Goal: Book appointment/travel/reservation

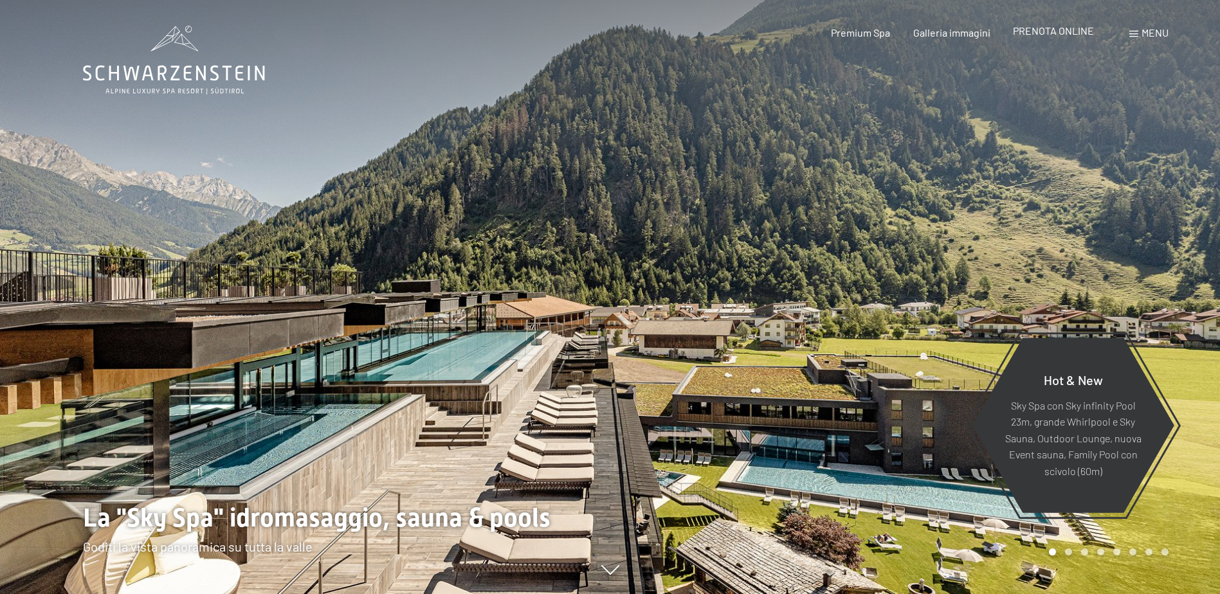
click at [1075, 39] on div "Premium Spa Galleria immagini PRENOTA ONLINE" at bounding box center [951, 33] width 331 height 14
click at [1074, 30] on span "PRENOTA ONLINE" at bounding box center [1053, 30] width 81 height 12
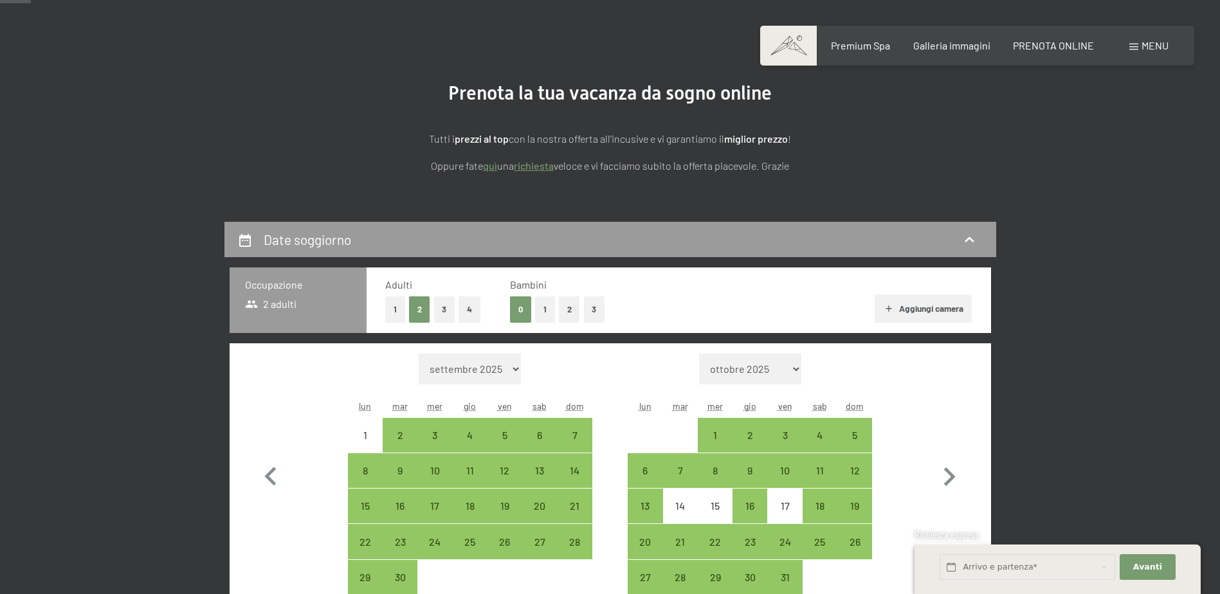
scroll to position [129, 0]
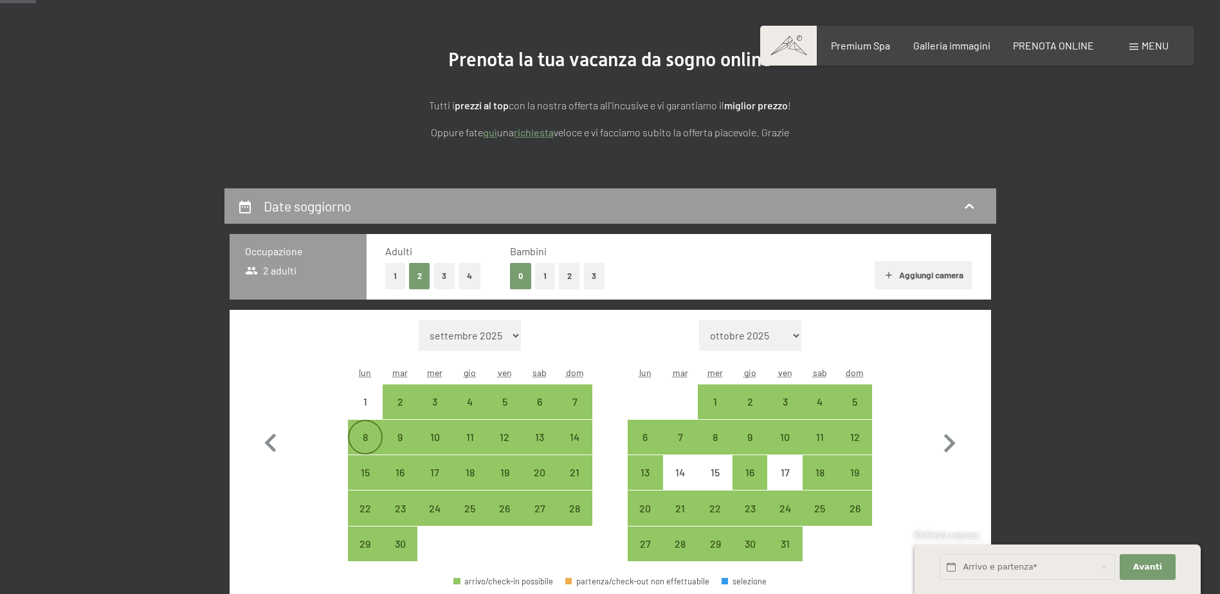
click at [370, 443] on div "8" at bounding box center [365, 448] width 32 height 32
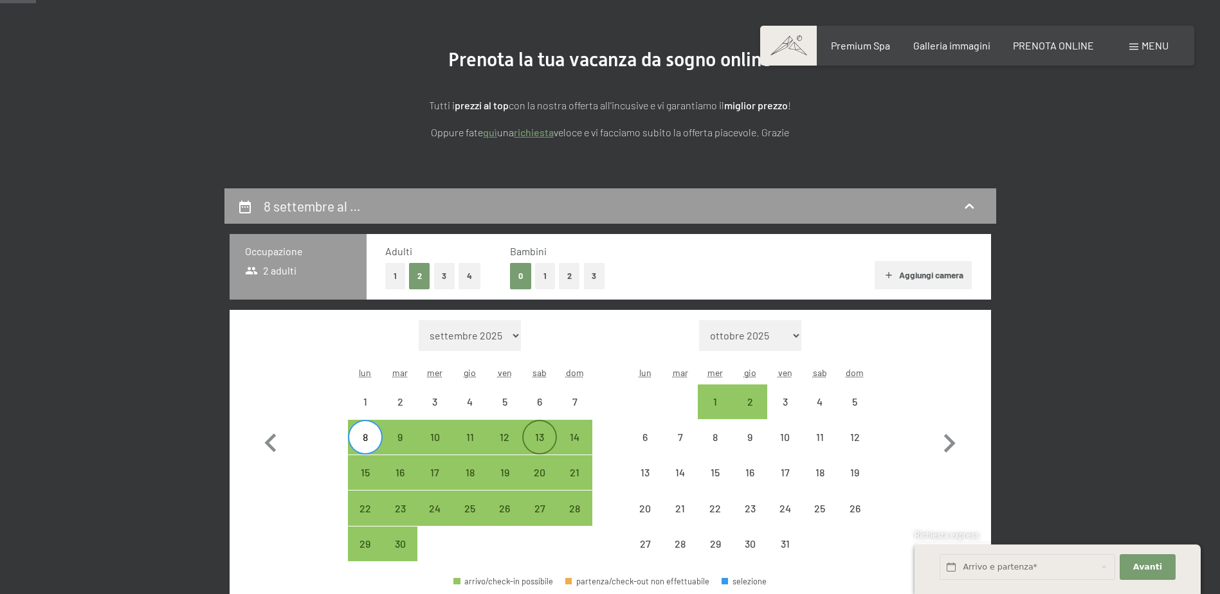
click at [531, 444] on div "13" at bounding box center [540, 448] width 32 height 32
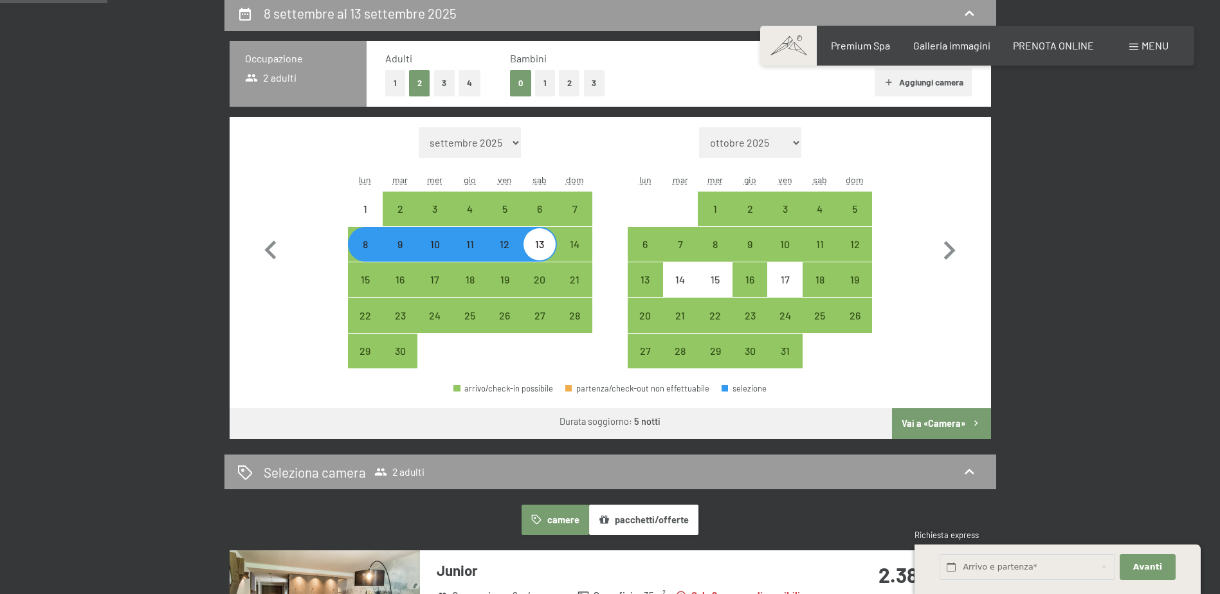
click at [931, 425] on button "Vai a «Camera»" at bounding box center [941, 423] width 98 height 31
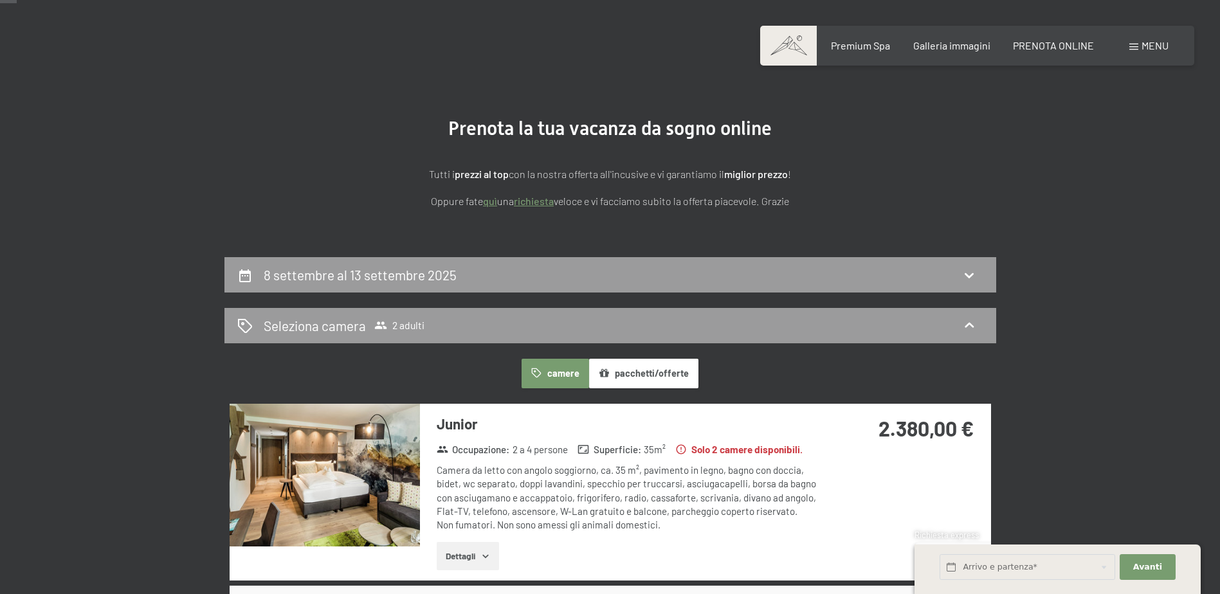
scroll to position [0, 0]
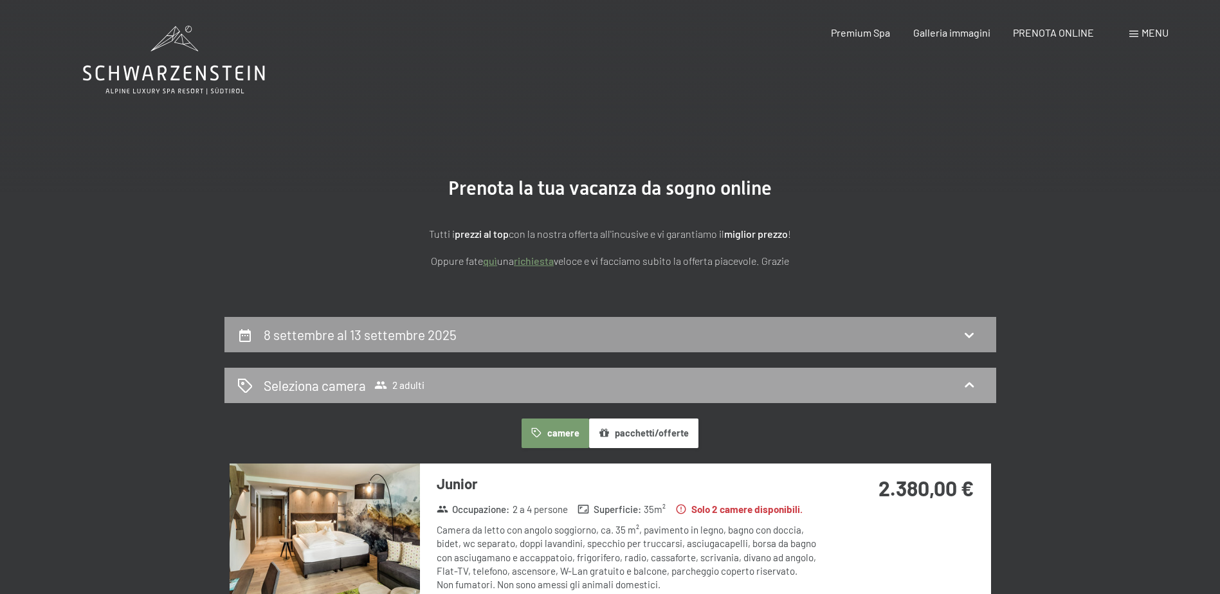
click at [738, 381] on div "Seleziona camera 2 adulti" at bounding box center [610, 385] width 746 height 19
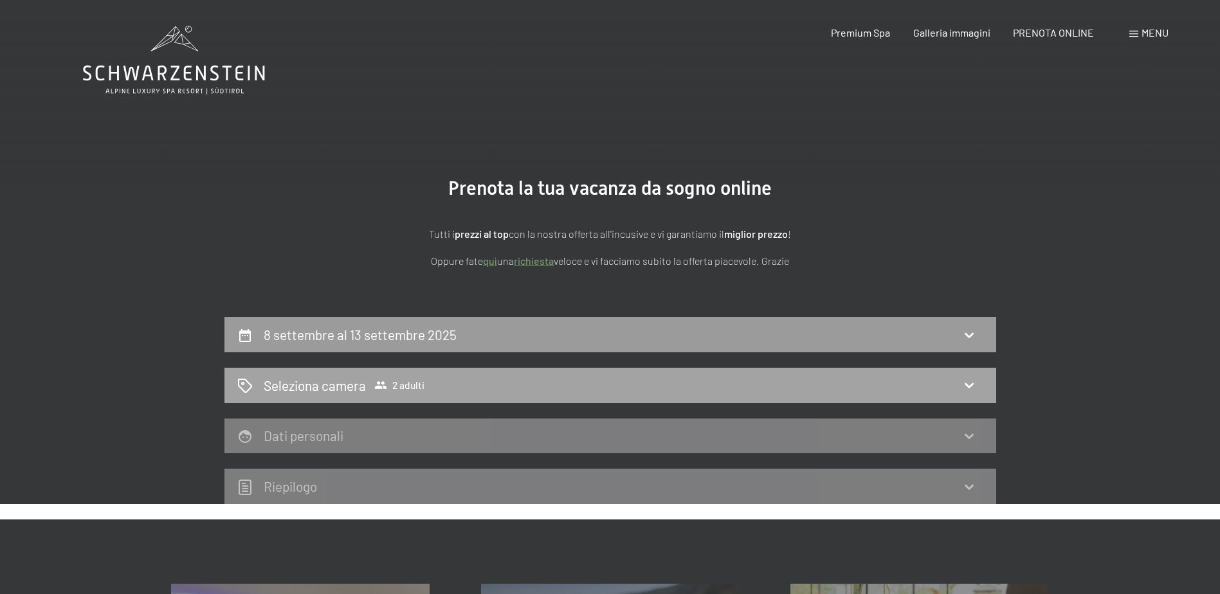
click at [962, 380] on icon at bounding box center [969, 385] width 15 height 15
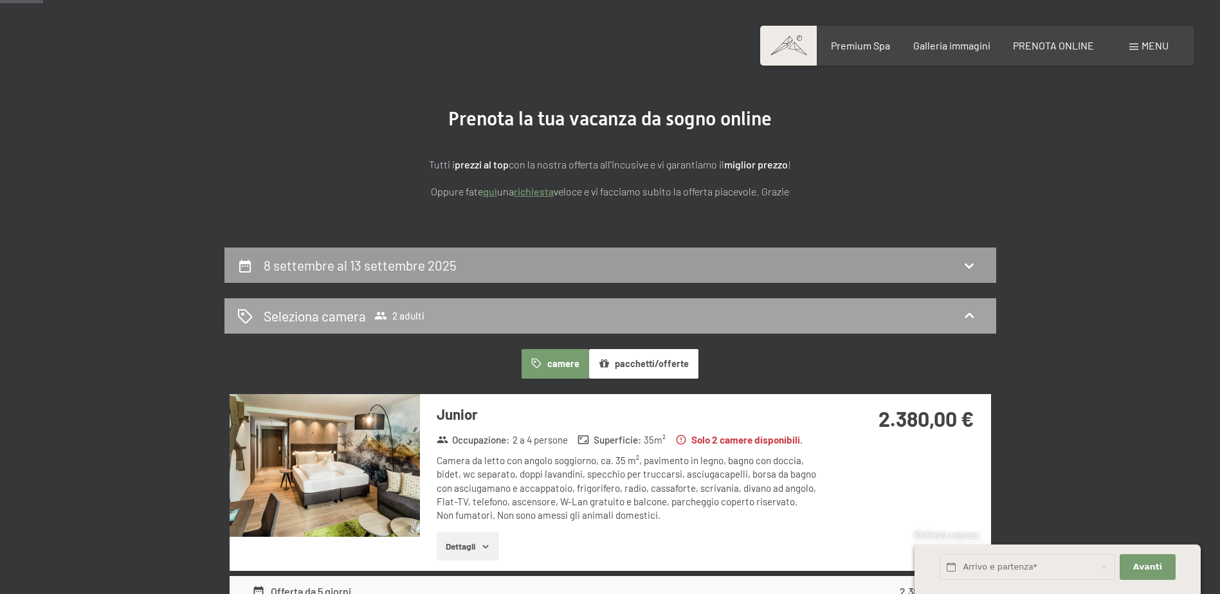
scroll to position [129, 0]
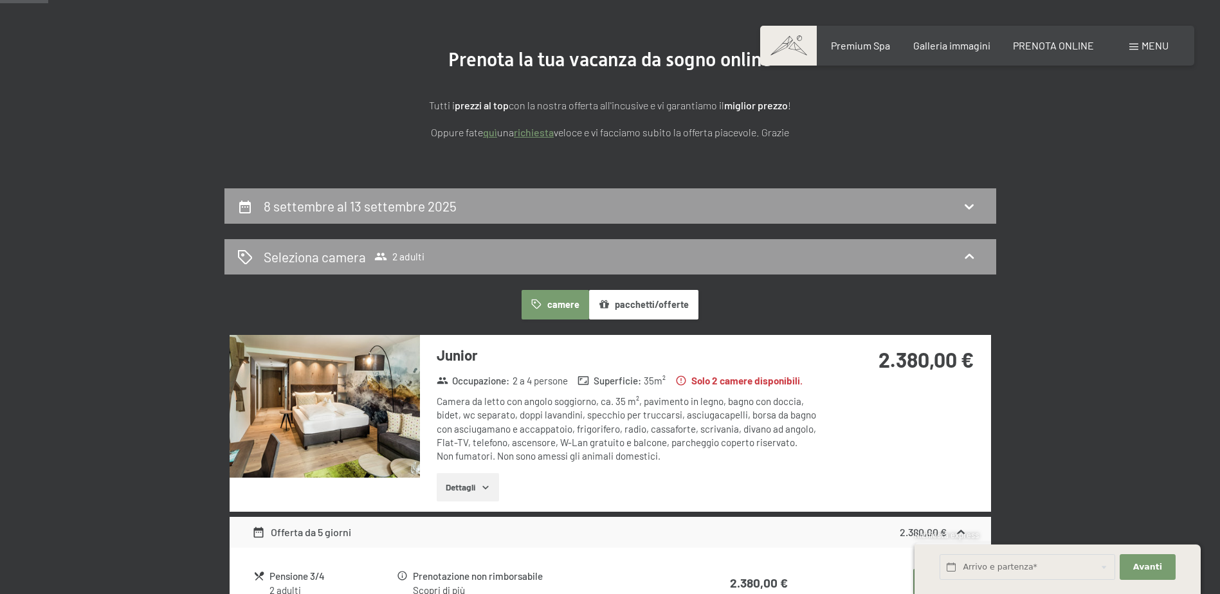
click at [644, 303] on button "pacchetti/offerte" at bounding box center [643, 305] width 109 height 30
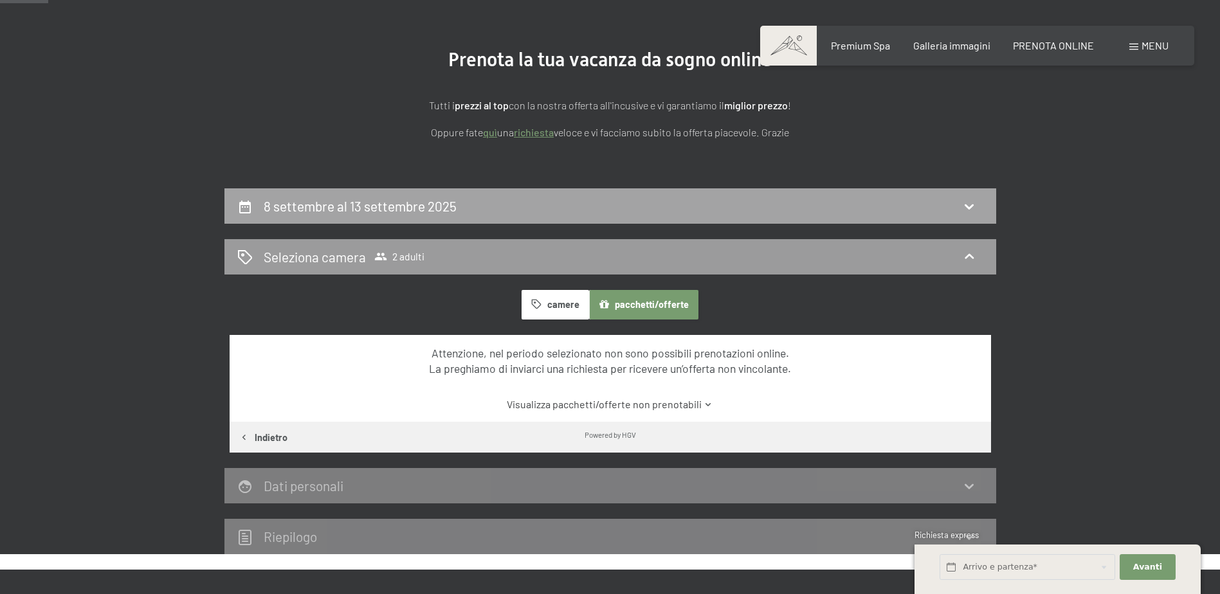
click at [387, 195] on div "8 settembre al 13 settembre 2025" at bounding box center [610, 205] width 772 height 35
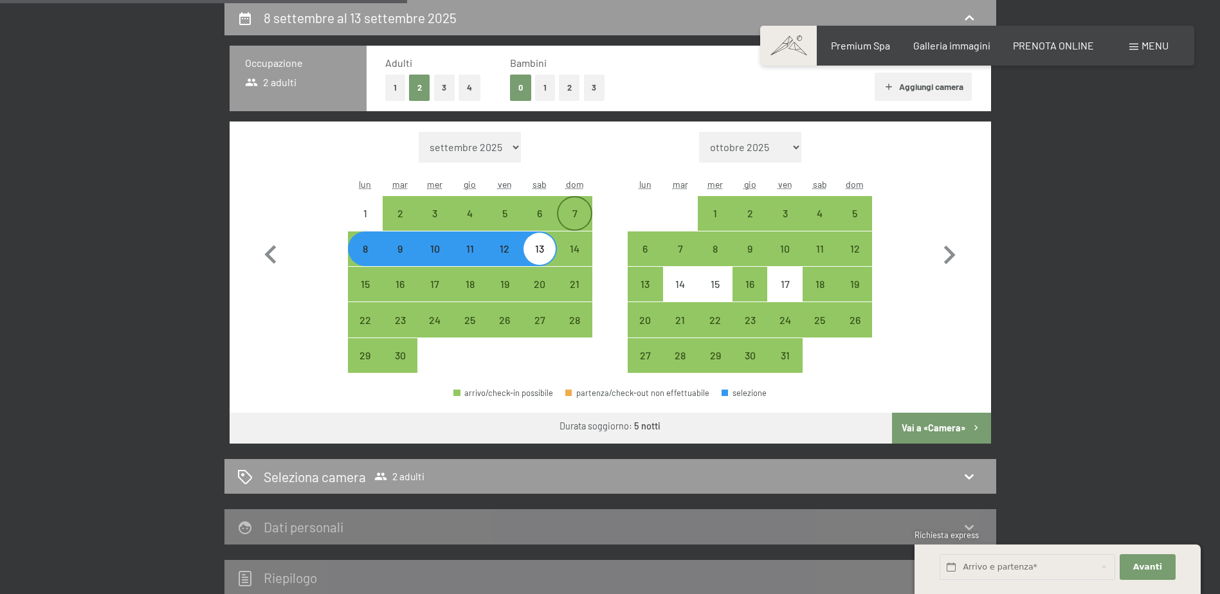
click at [568, 216] on div "7" at bounding box center [574, 224] width 32 height 32
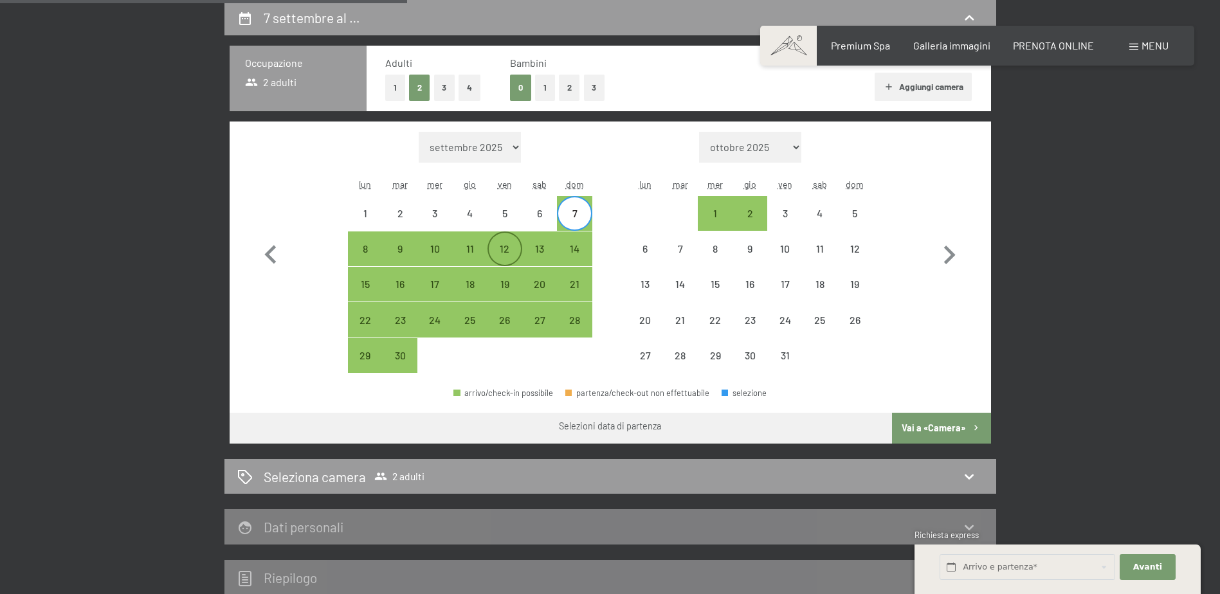
click at [517, 256] on div "12" at bounding box center [505, 260] width 32 height 32
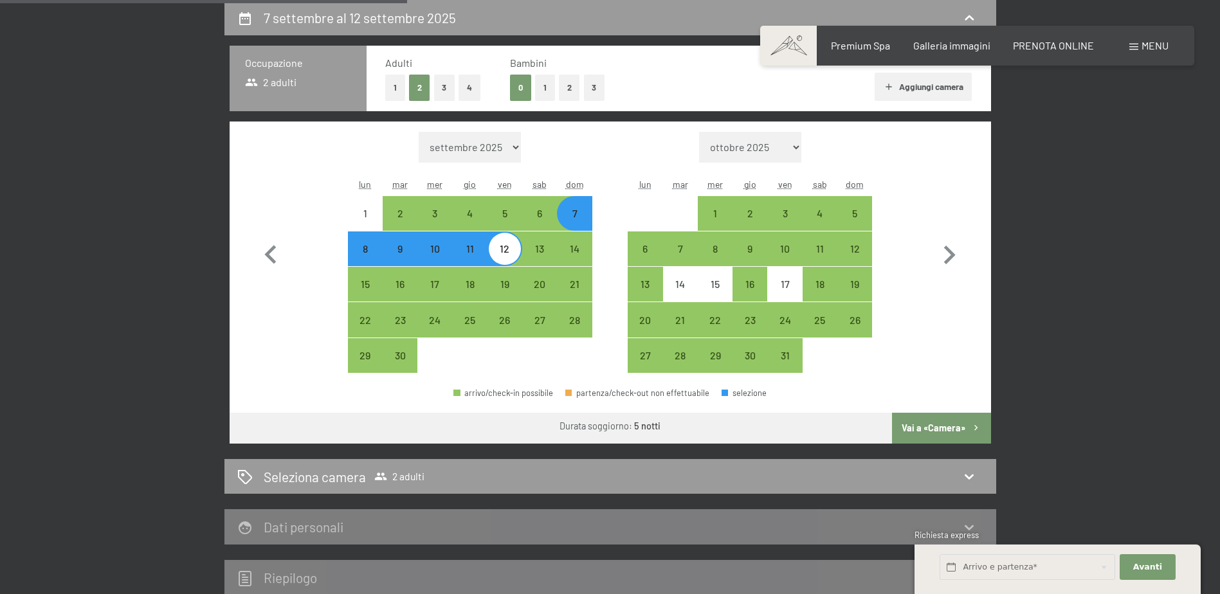
click at [937, 437] on button "Vai a «Camera»" at bounding box center [941, 428] width 98 height 31
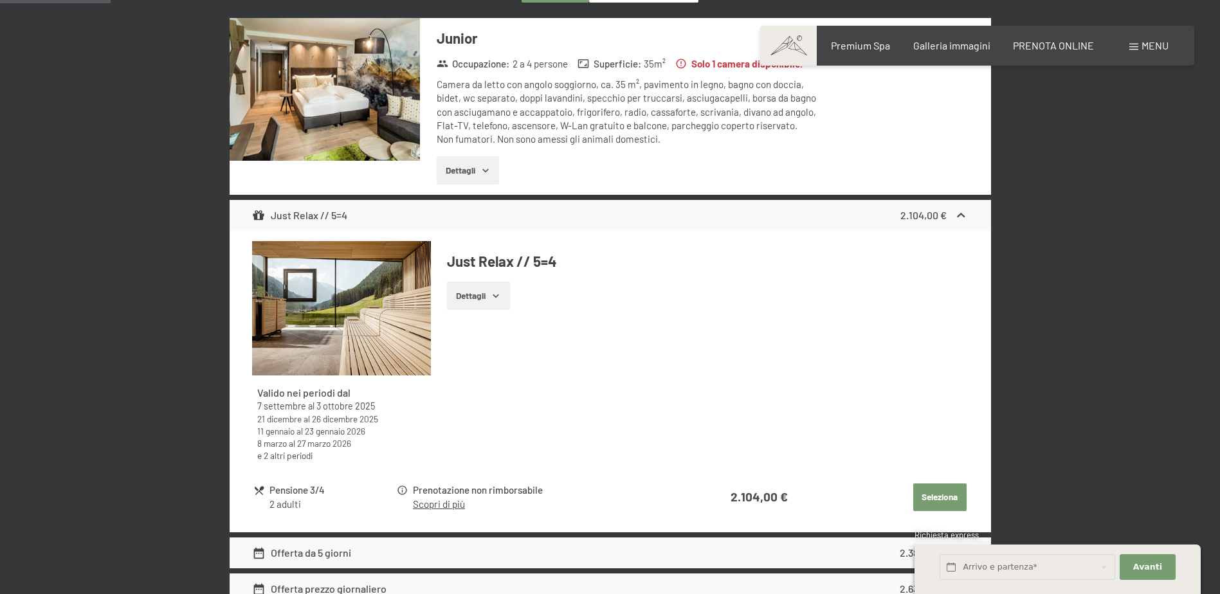
scroll to position [124, 0]
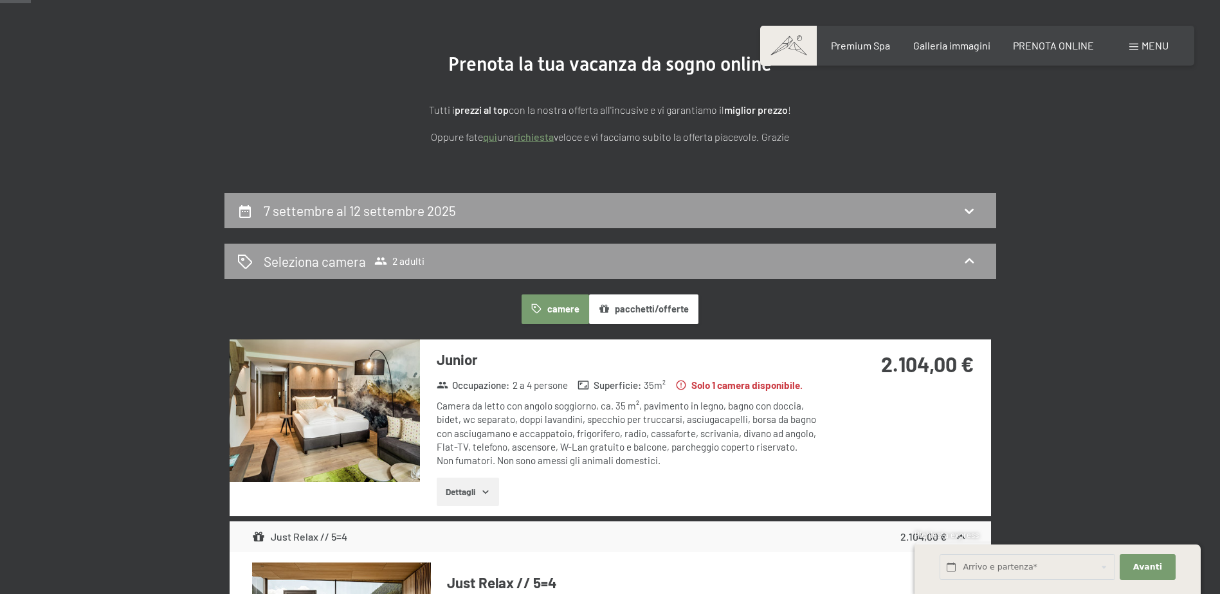
click at [665, 301] on button "pacchetti/offerte" at bounding box center [643, 310] width 109 height 30
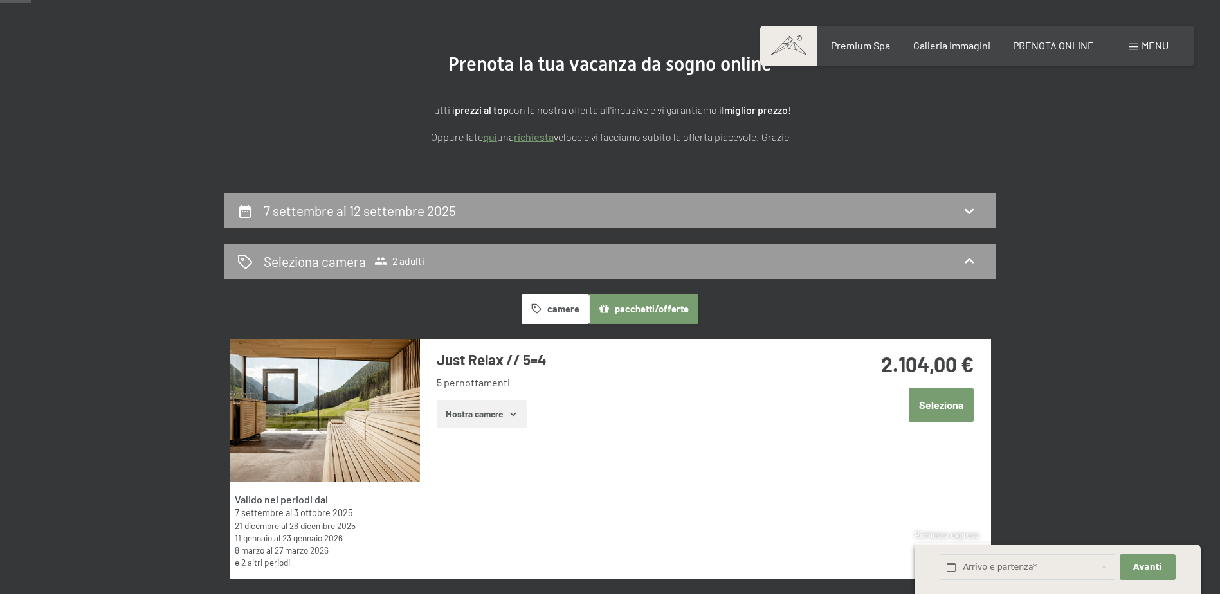
click at [665, 301] on button "pacchetti/offerte" at bounding box center [643, 310] width 109 height 30
click at [567, 302] on button "camere" at bounding box center [555, 310] width 67 height 30
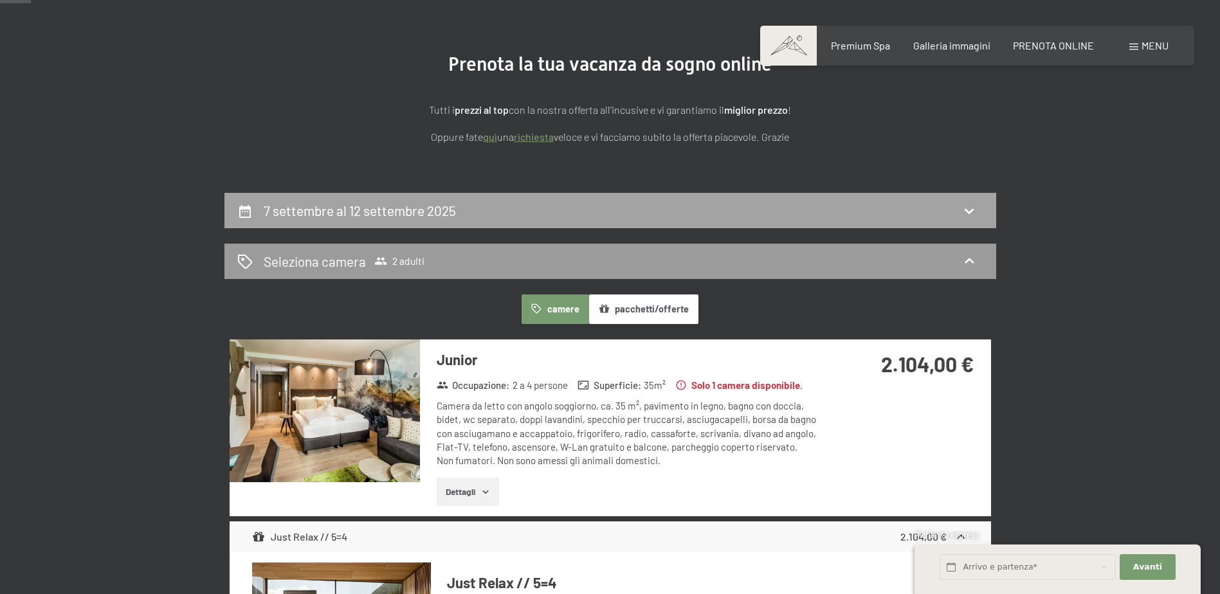
click at [633, 219] on div "7 settembre al 12 settembre 2025" at bounding box center [610, 210] width 746 height 19
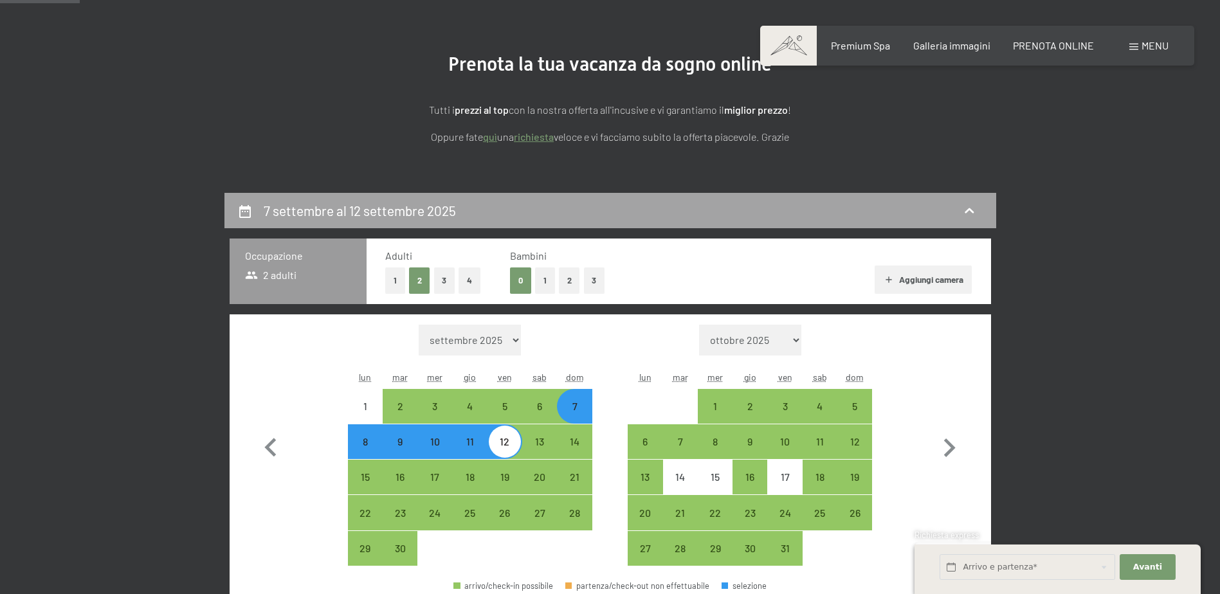
scroll to position [317, 0]
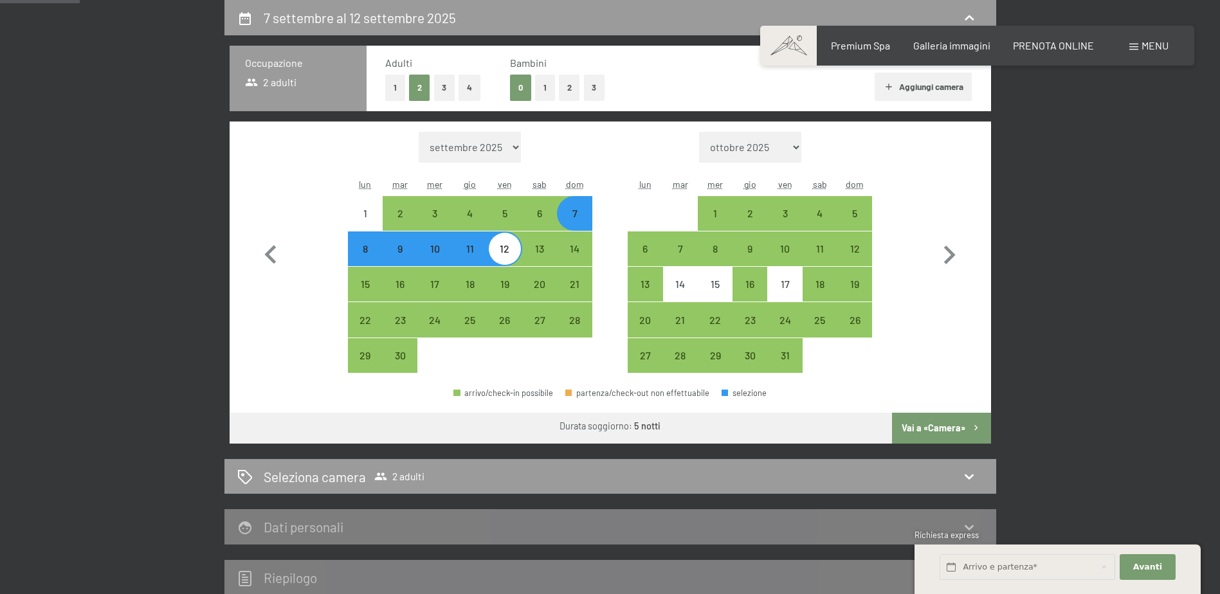
click at [363, 241] on div "8" at bounding box center [365, 249] width 32 height 32
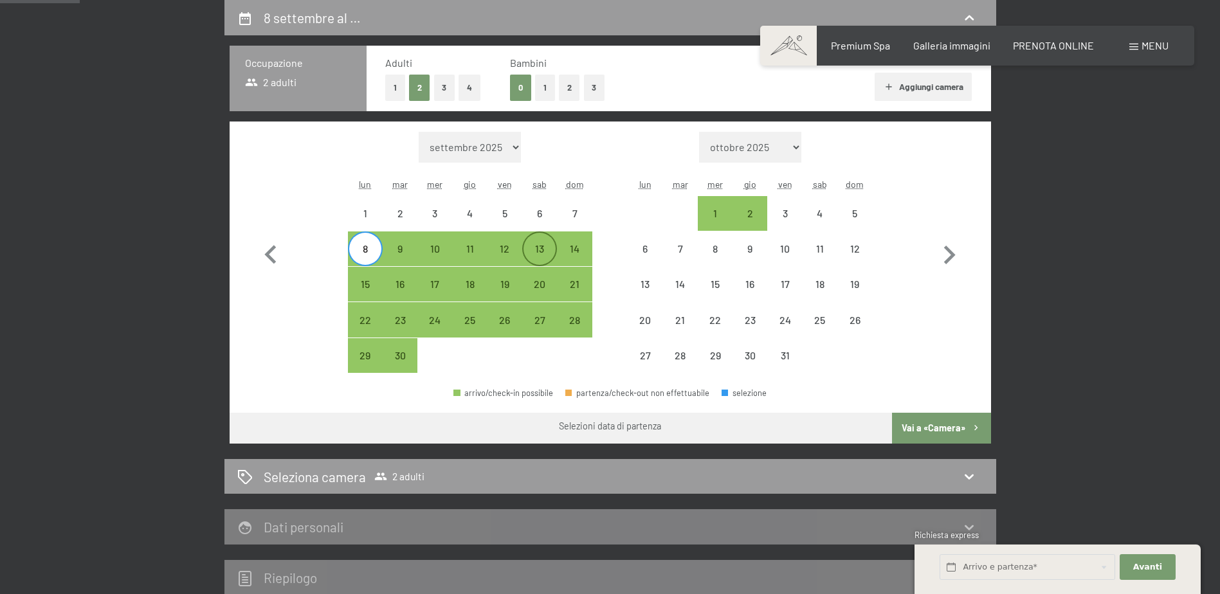
click at [531, 257] on div "13" at bounding box center [540, 260] width 32 height 32
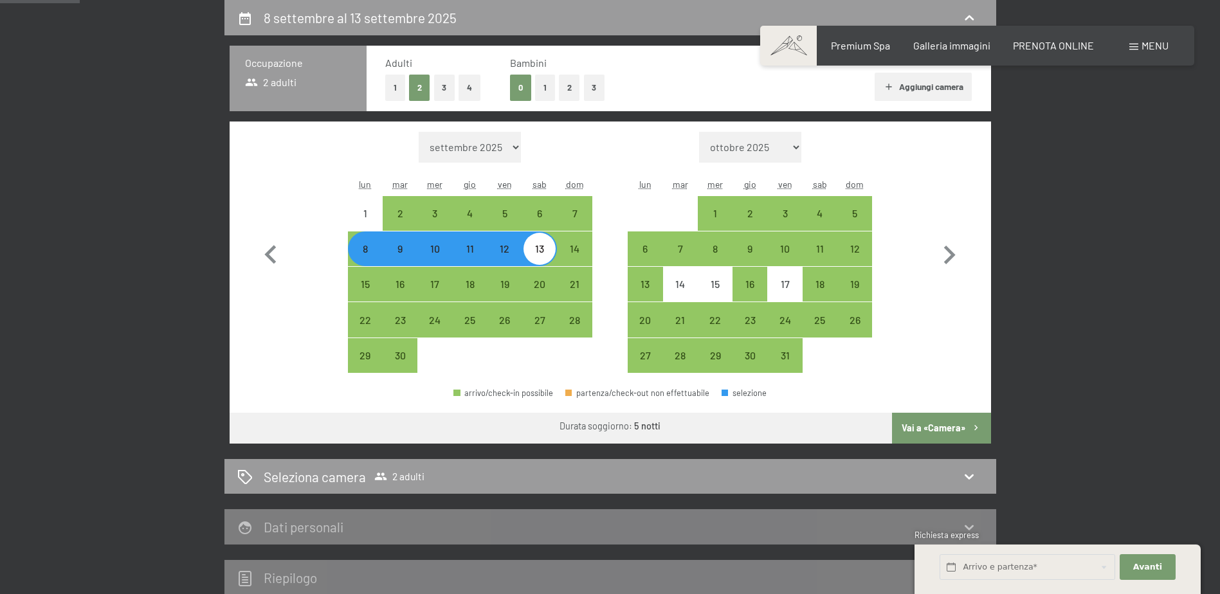
click at [1030, 260] on div "[DATE] al [DATE] Occupazione 2 adulti Adulti 1 2 3 4 Bambini 0 1 2 3 Aggiungi c…" at bounding box center [610, 298] width 878 height 596
click at [932, 428] on button "Vai a «Camera»" at bounding box center [941, 428] width 98 height 31
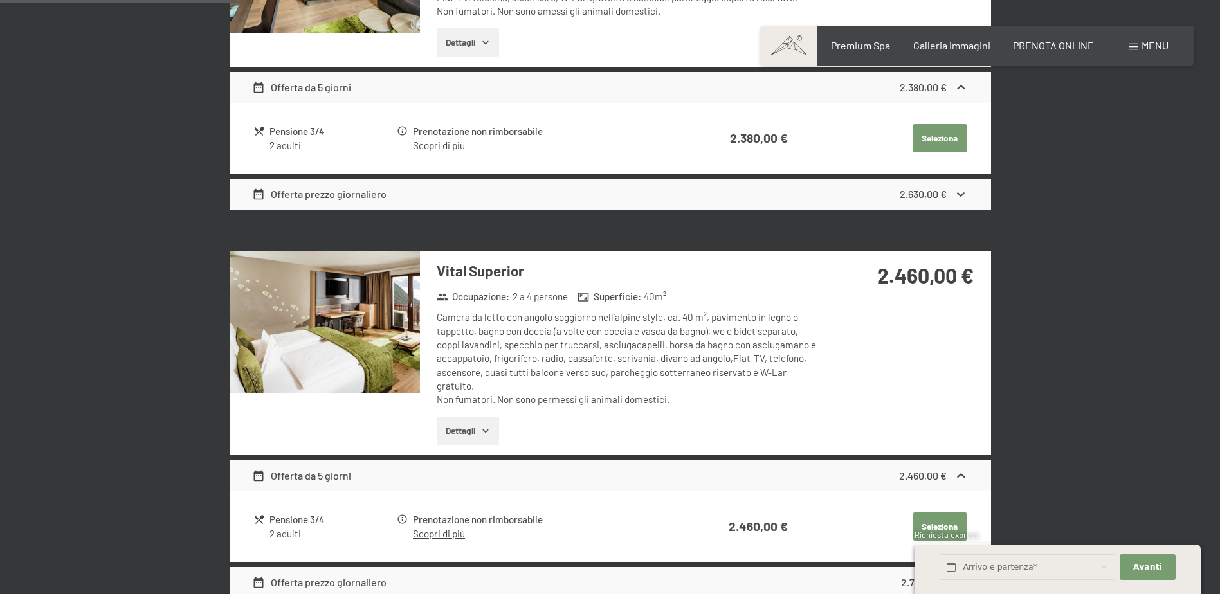
scroll to position [703, 0]
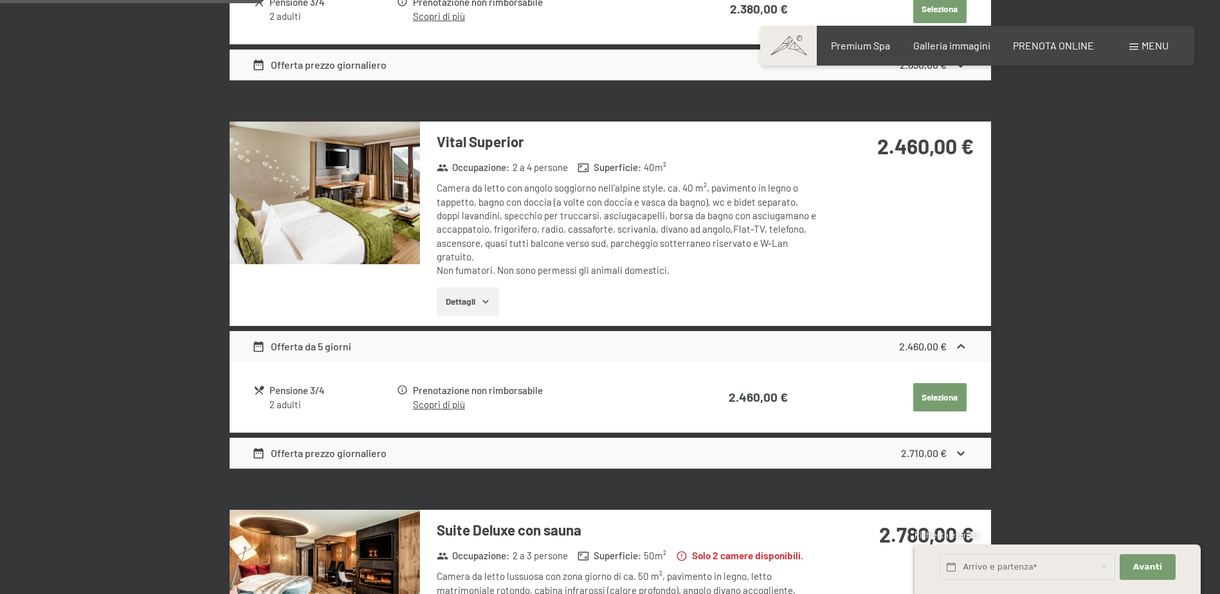
click at [489, 303] on icon "button" at bounding box center [485, 302] width 10 height 10
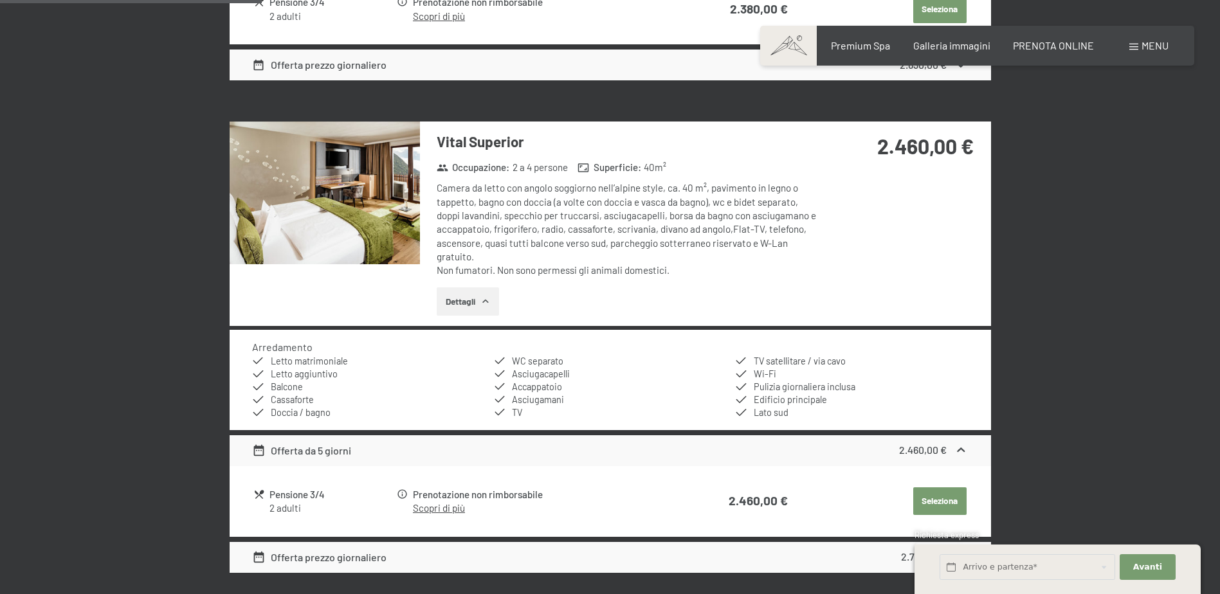
click at [394, 228] on img at bounding box center [325, 193] width 190 height 143
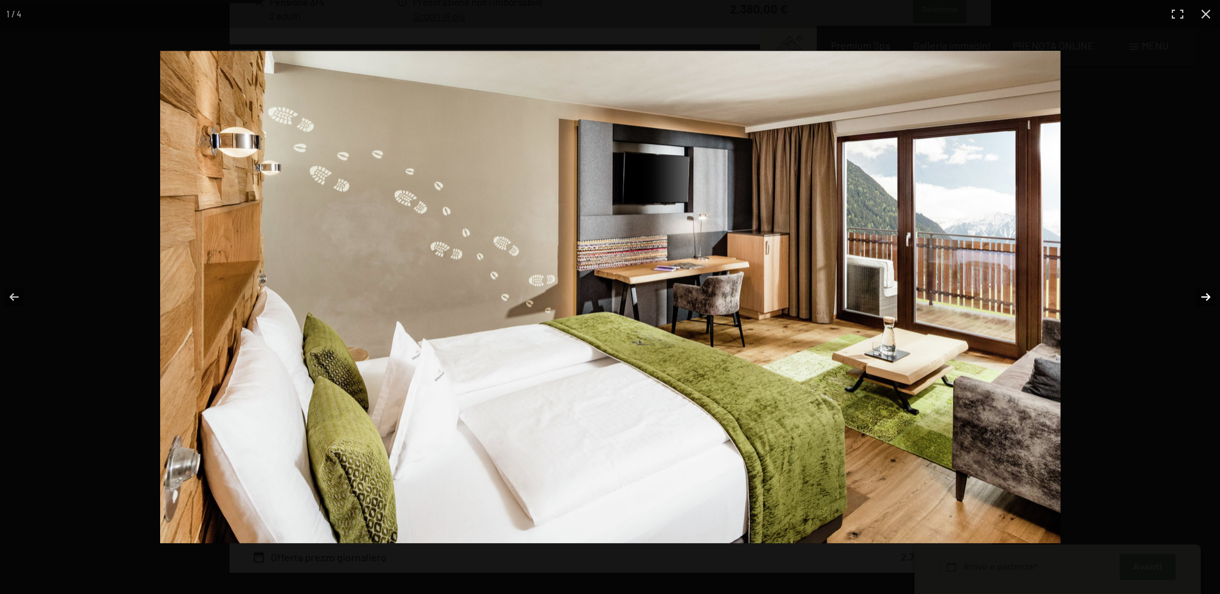
click at [1206, 291] on button "button" at bounding box center [1197, 297] width 45 height 64
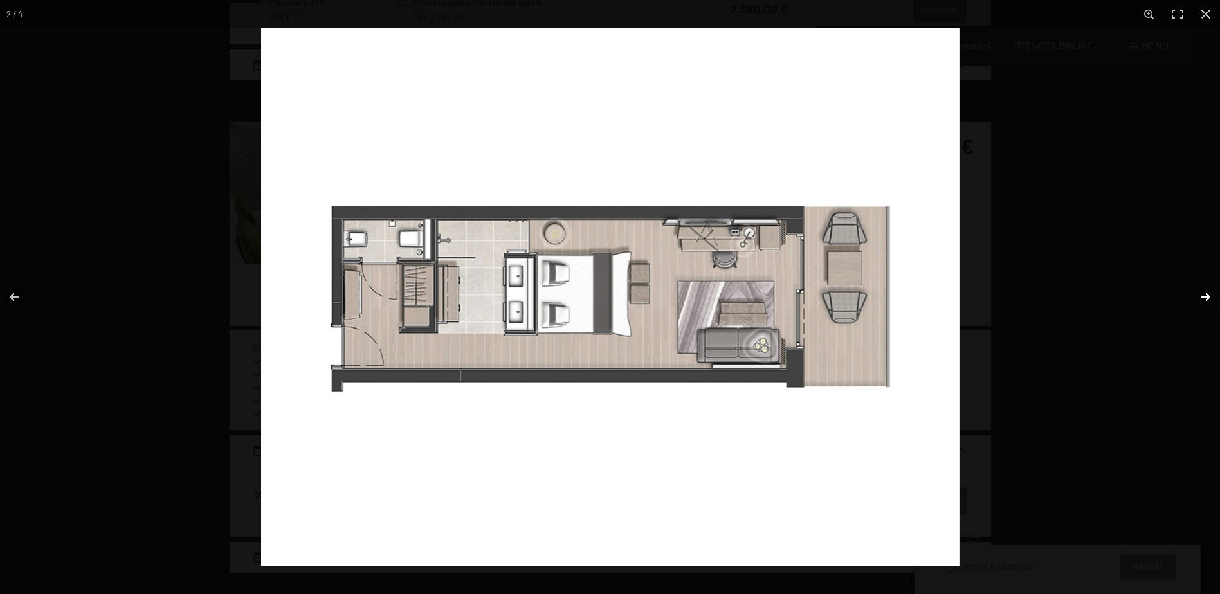
click at [1206, 291] on button "button" at bounding box center [1197, 297] width 45 height 64
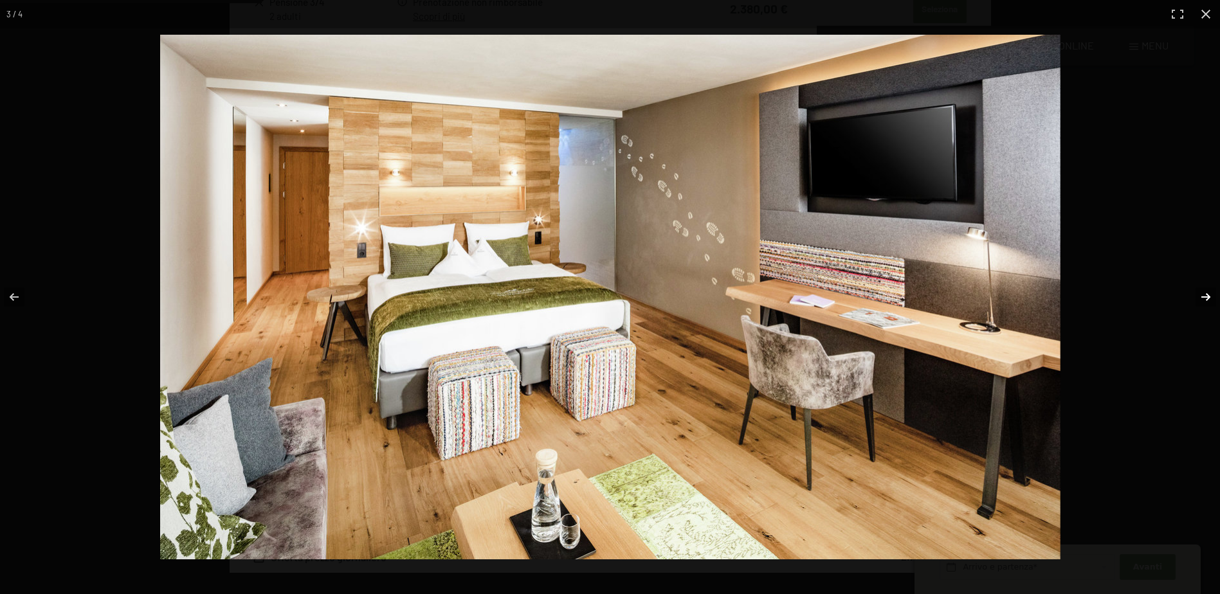
click at [1202, 297] on button "button" at bounding box center [1197, 297] width 45 height 64
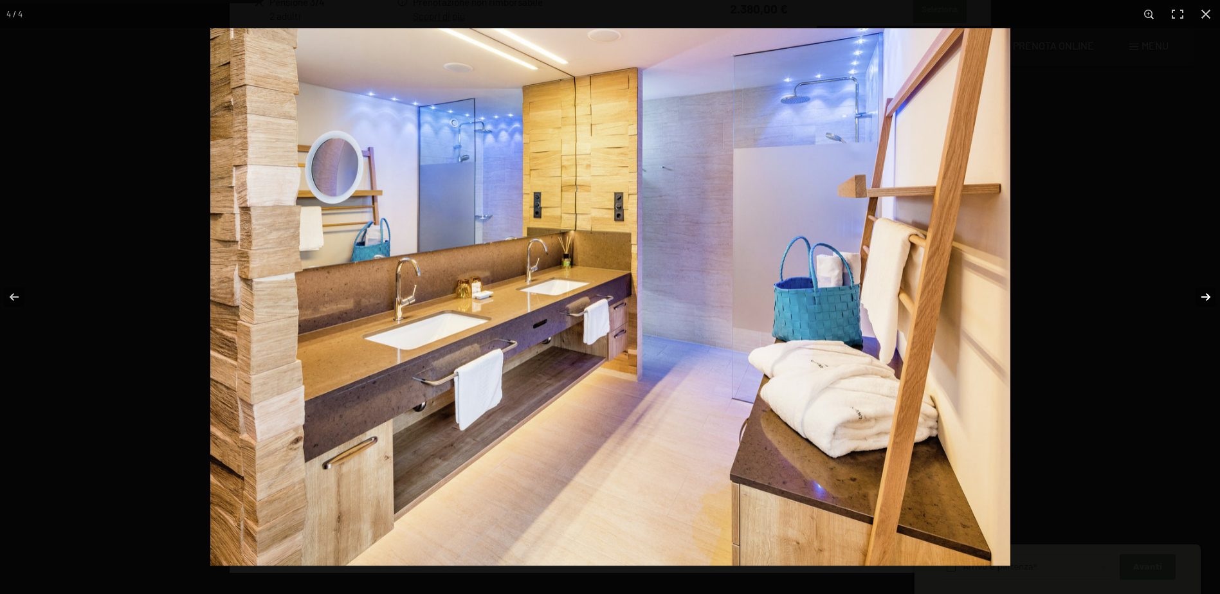
click at [1202, 297] on button "button" at bounding box center [1197, 297] width 45 height 64
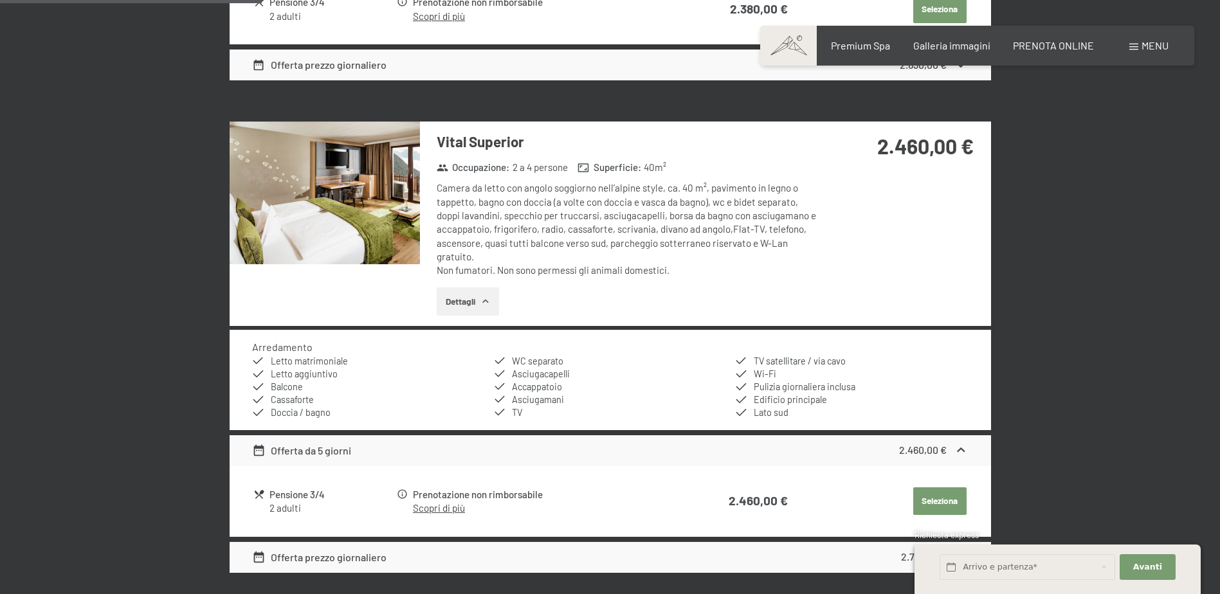
click at [0, 0] on button "button" at bounding box center [0, 0] width 0 height 0
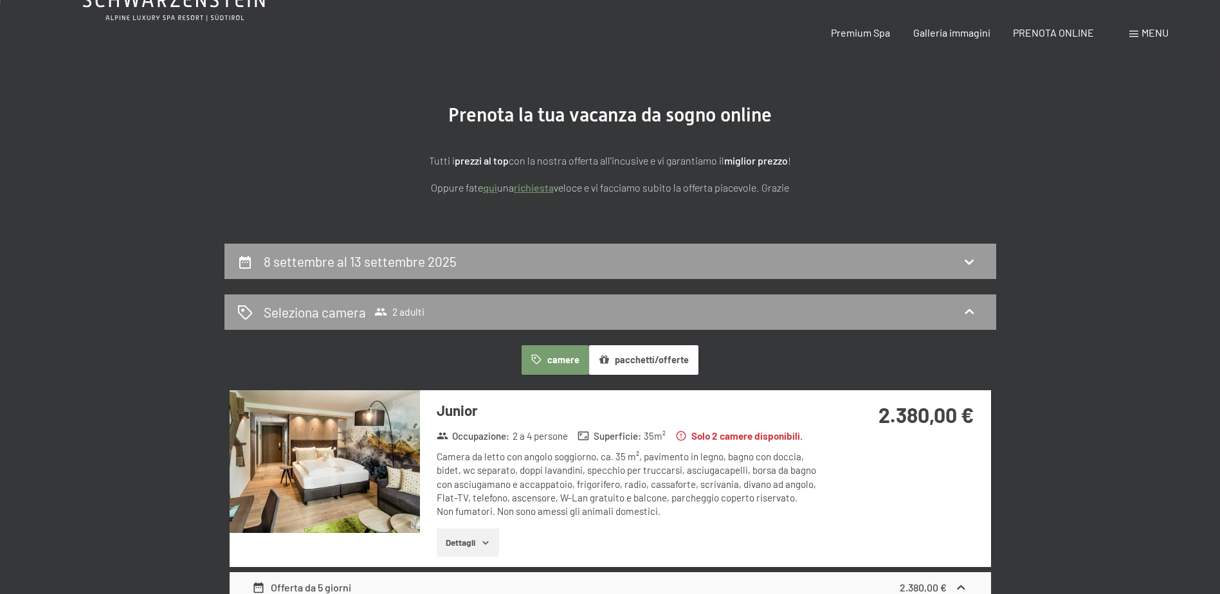
scroll to position [0, 0]
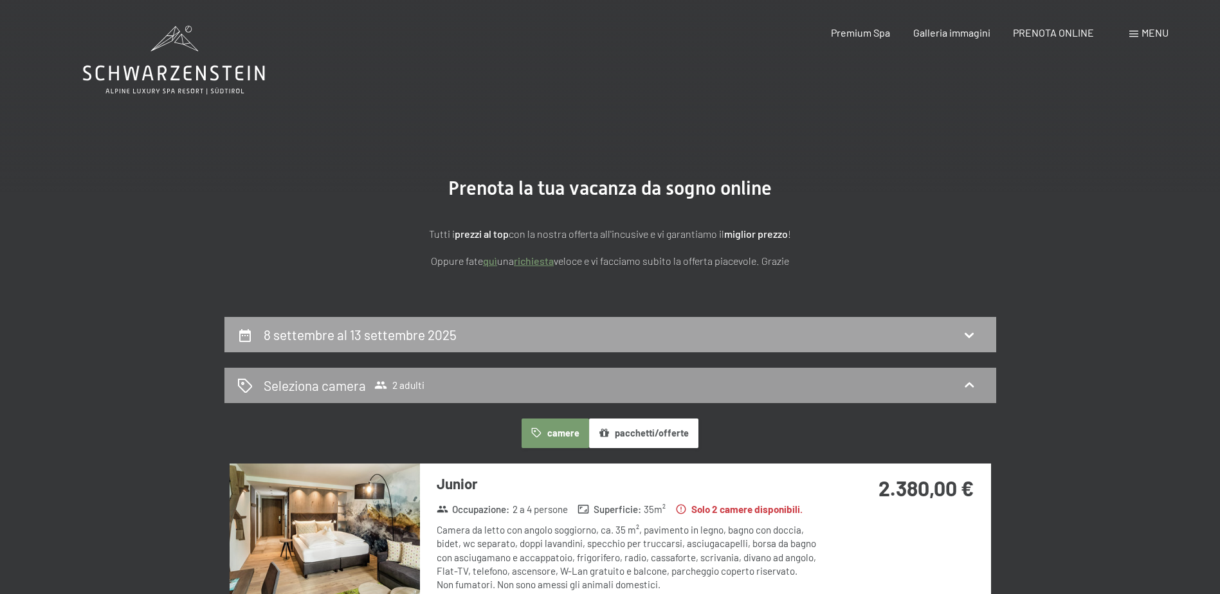
click at [754, 339] on div "8 settembre al 13 settembre 2025" at bounding box center [610, 334] width 746 height 19
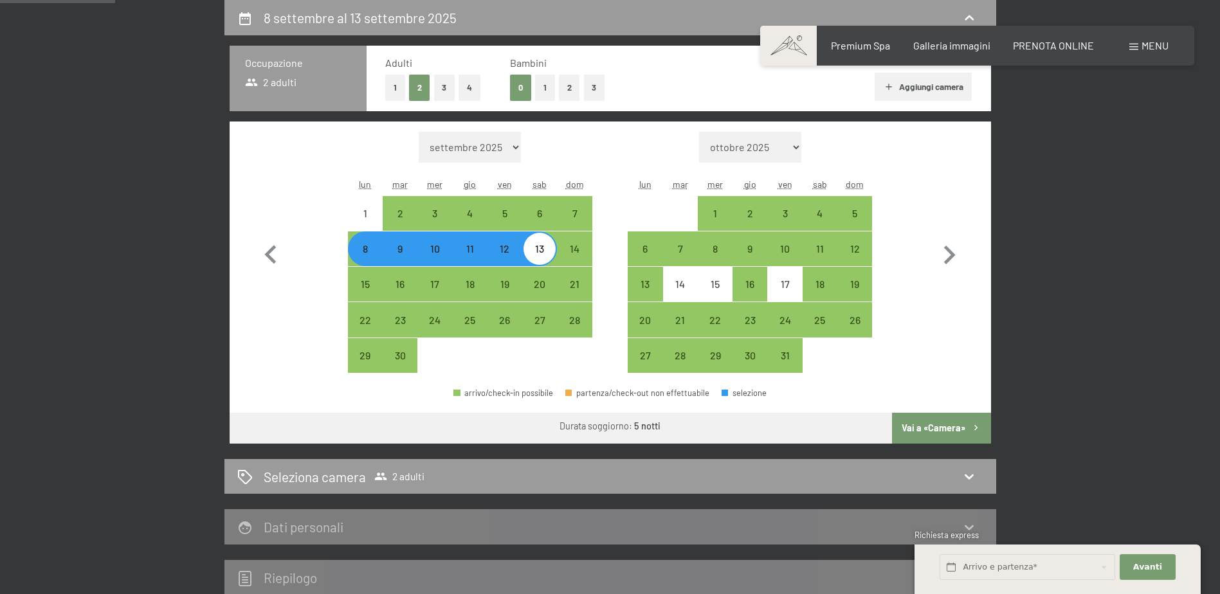
click at [572, 91] on button "2" at bounding box center [569, 88] width 21 height 26
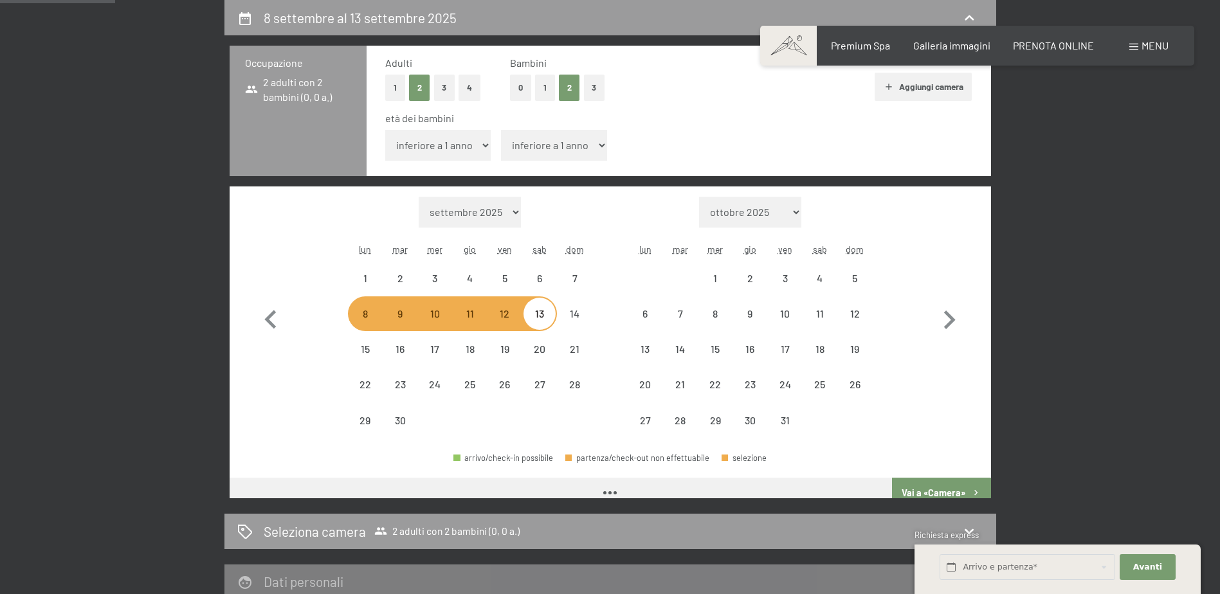
click at [545, 91] on button "1" at bounding box center [545, 88] width 20 height 26
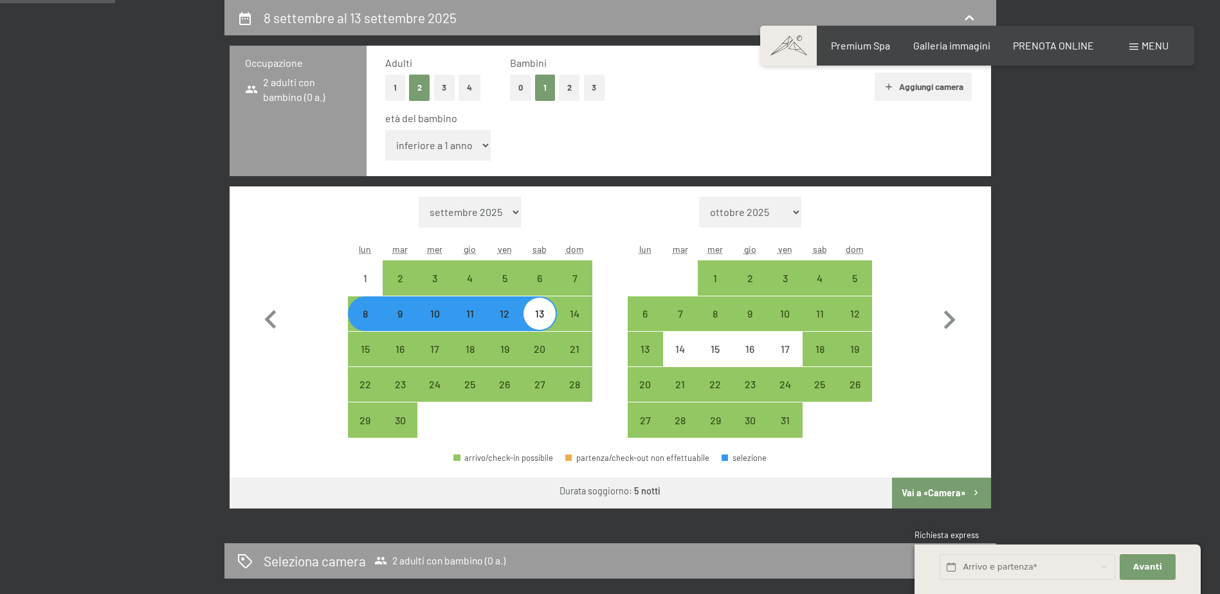
click at [471, 150] on select "inferiore a 1 anno 1 anno 2 anni 3 anni 4 anni 5 anni 6 anni 7 anni 8 anni 9 an…" at bounding box center [438, 145] width 106 height 31
select select "16"
click at [385, 130] on select "inferiore a 1 anno 1 anno 2 anni 3 anni 4 anni 5 anni 6 anni 7 anni 8 anni 9 an…" at bounding box center [438, 145] width 106 height 31
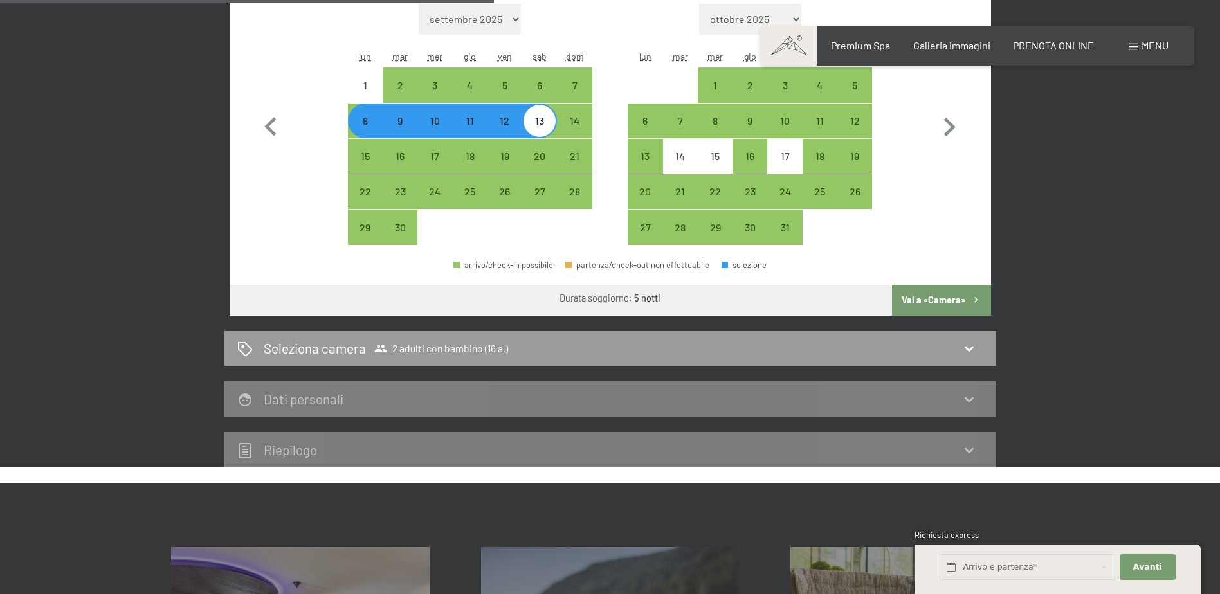
drag, startPoint x: 962, startPoint y: 301, endPoint x: 1004, endPoint y: 307, distance: 42.2
click at [962, 302] on button "Vai a «Camera»" at bounding box center [941, 300] width 98 height 31
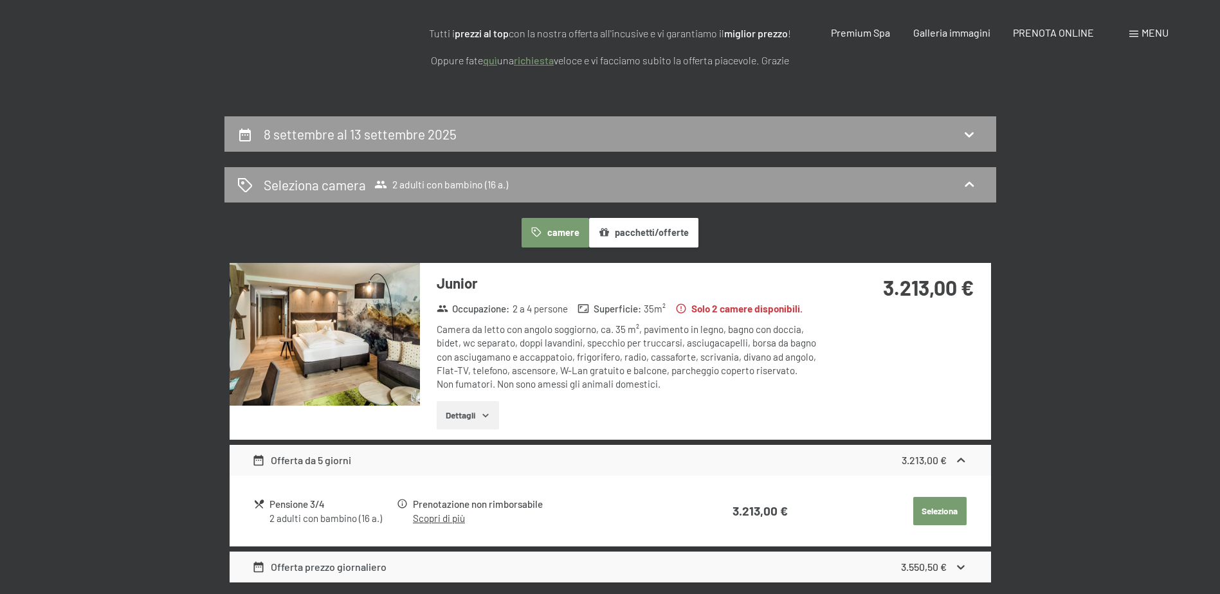
scroll to position [0, 0]
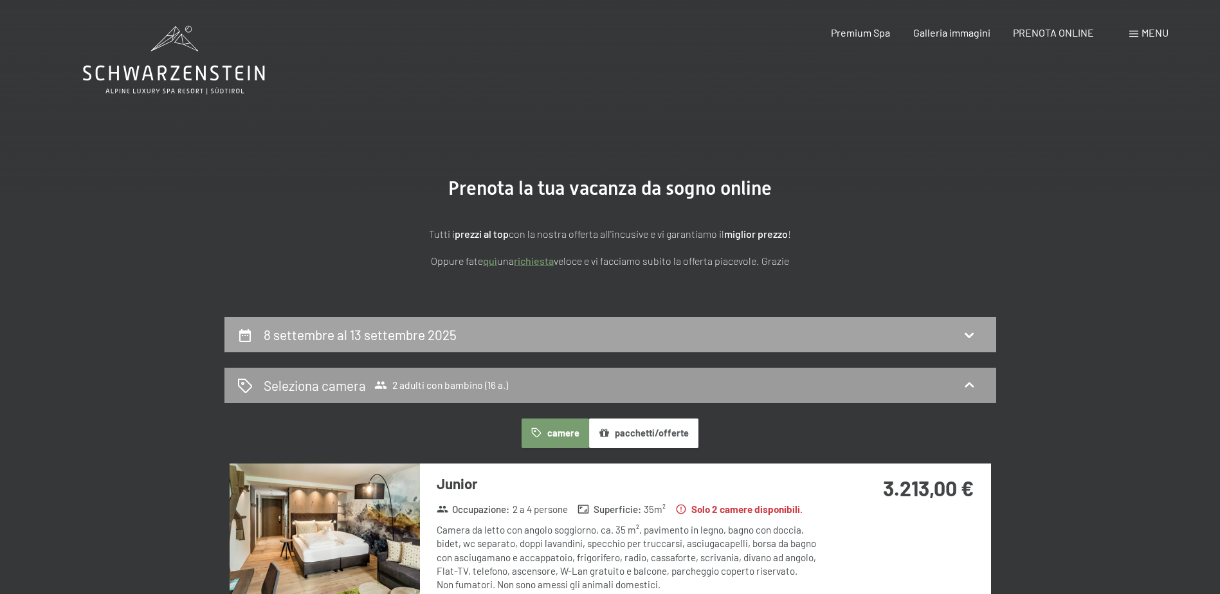
click at [641, 343] on div "8 settembre al 13 settembre 2025" at bounding box center [610, 334] width 746 height 19
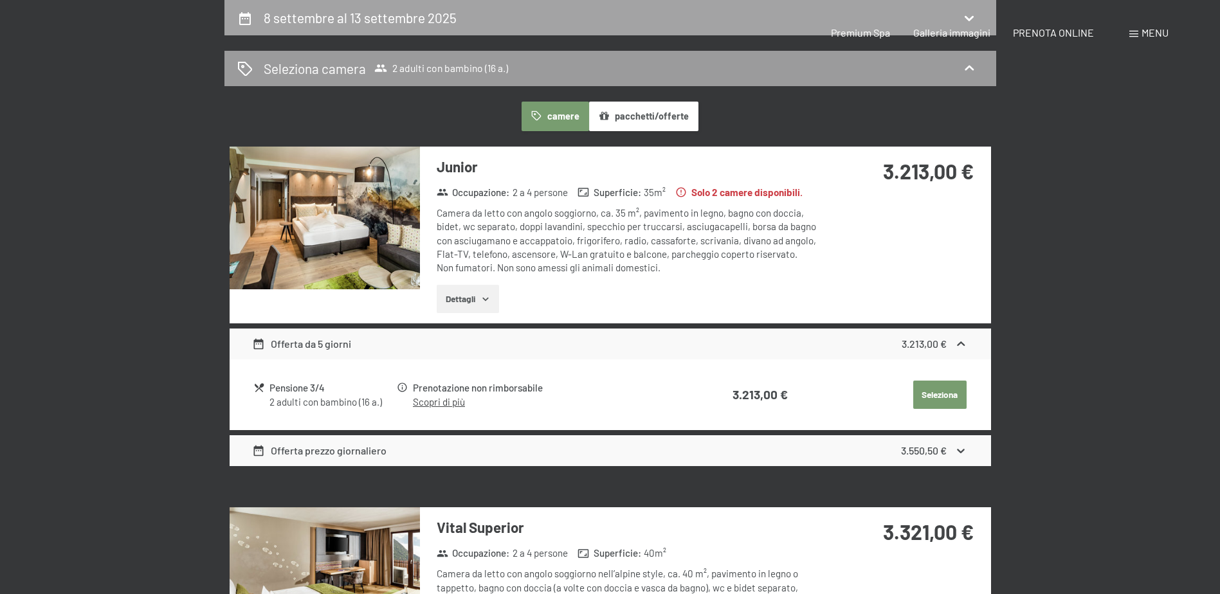
select select "16"
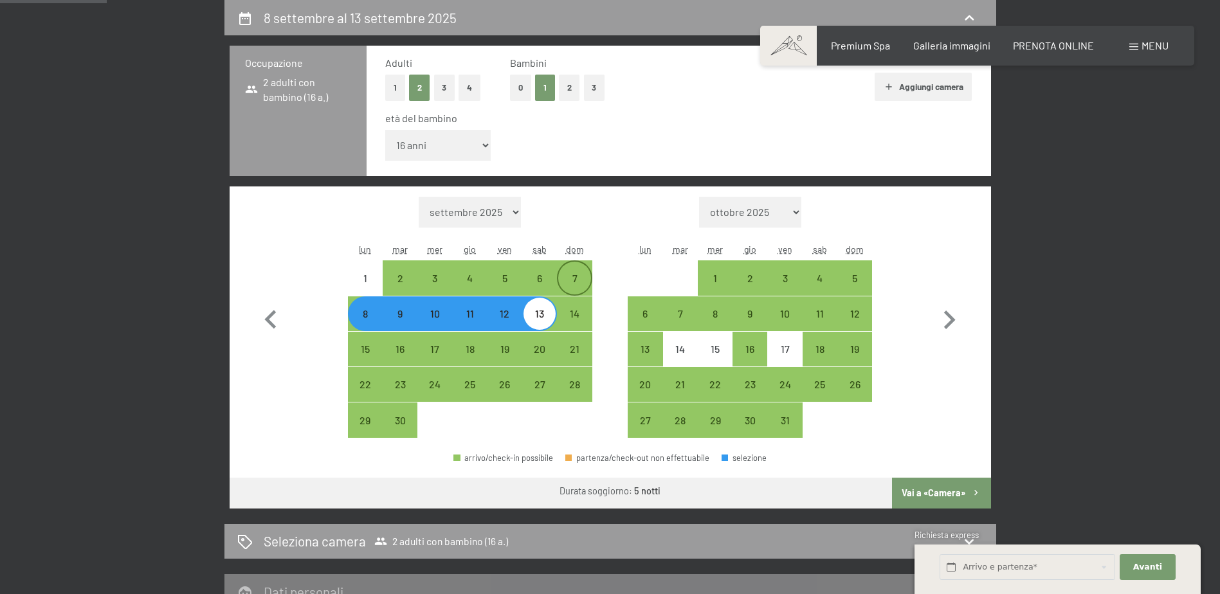
click at [581, 271] on div "7" at bounding box center [574, 278] width 32 height 32
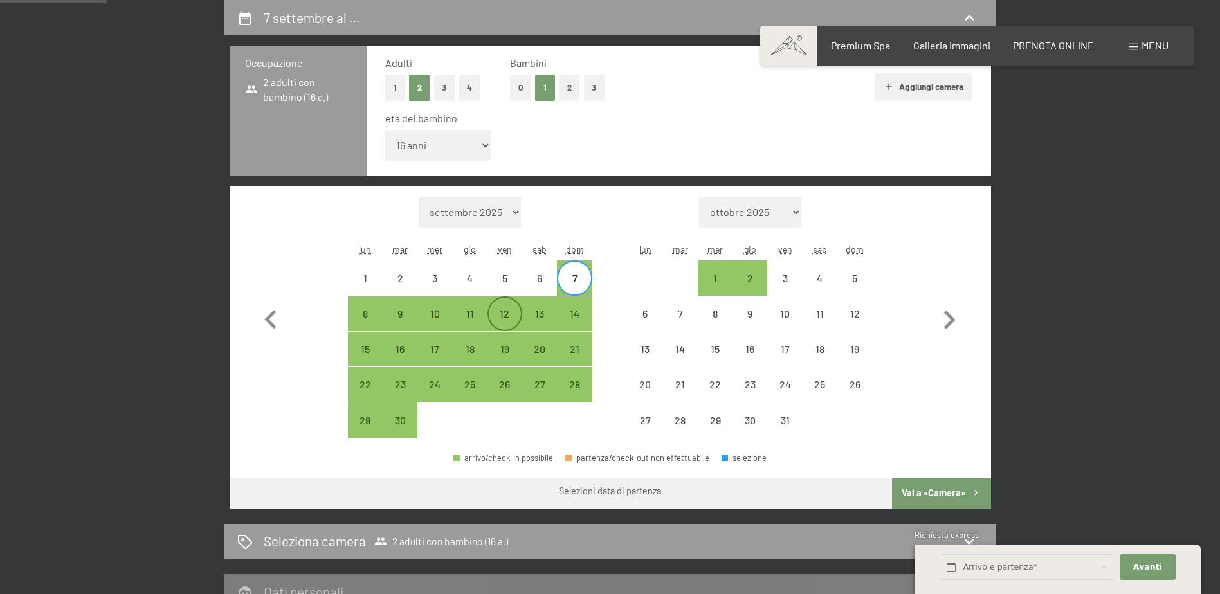
click at [512, 313] on div "12" at bounding box center [505, 325] width 32 height 32
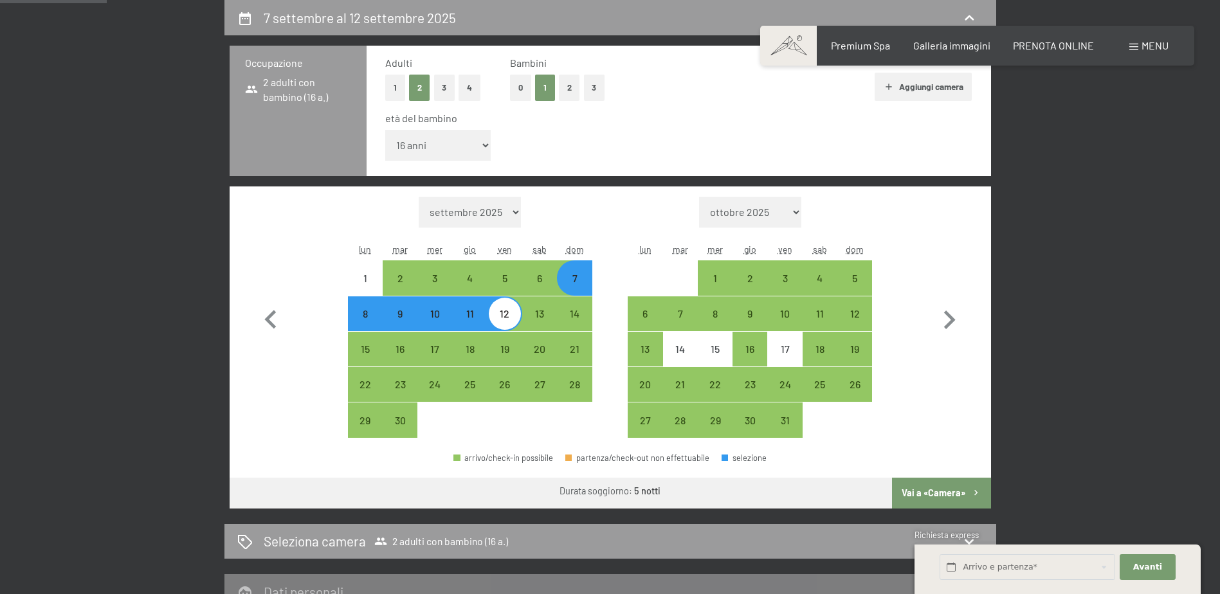
drag, startPoint x: 918, startPoint y: 497, endPoint x: 937, endPoint y: 484, distance: 23.0
click at [919, 497] on button "Vai a «Camera»" at bounding box center [941, 493] width 98 height 31
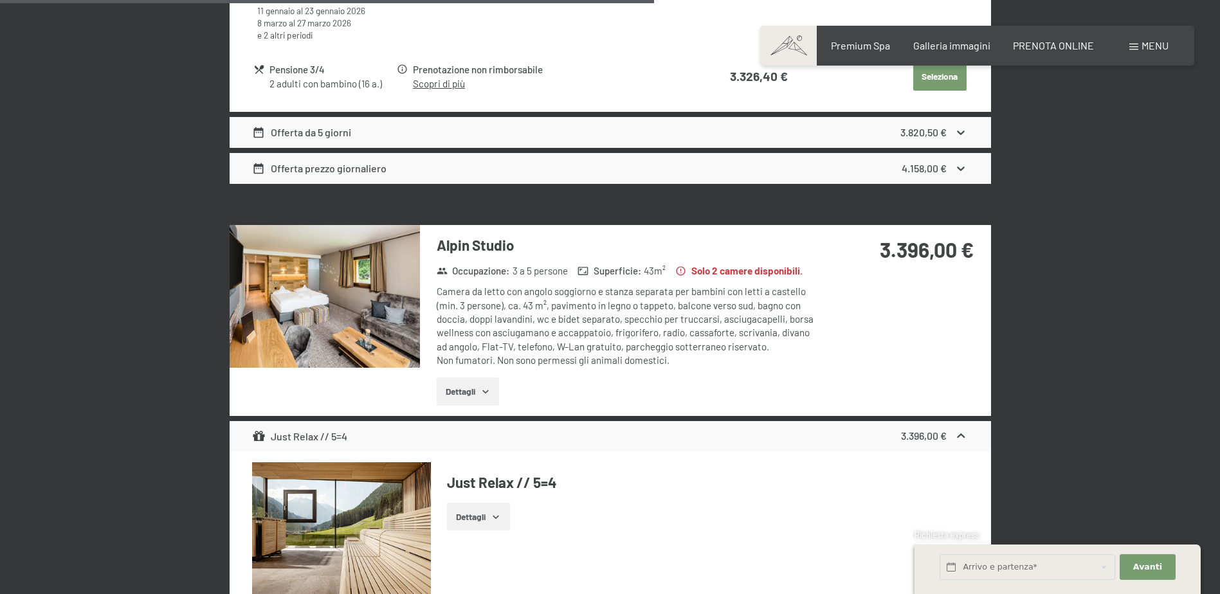
scroll to position [2954, 0]
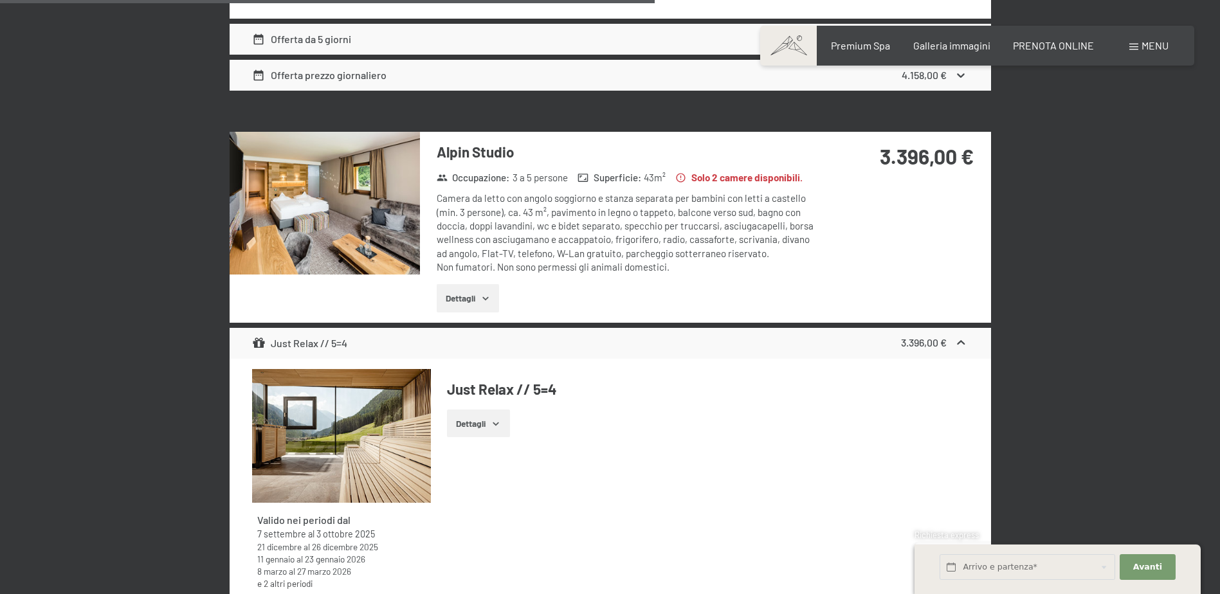
click at [345, 223] on img at bounding box center [325, 203] width 190 height 143
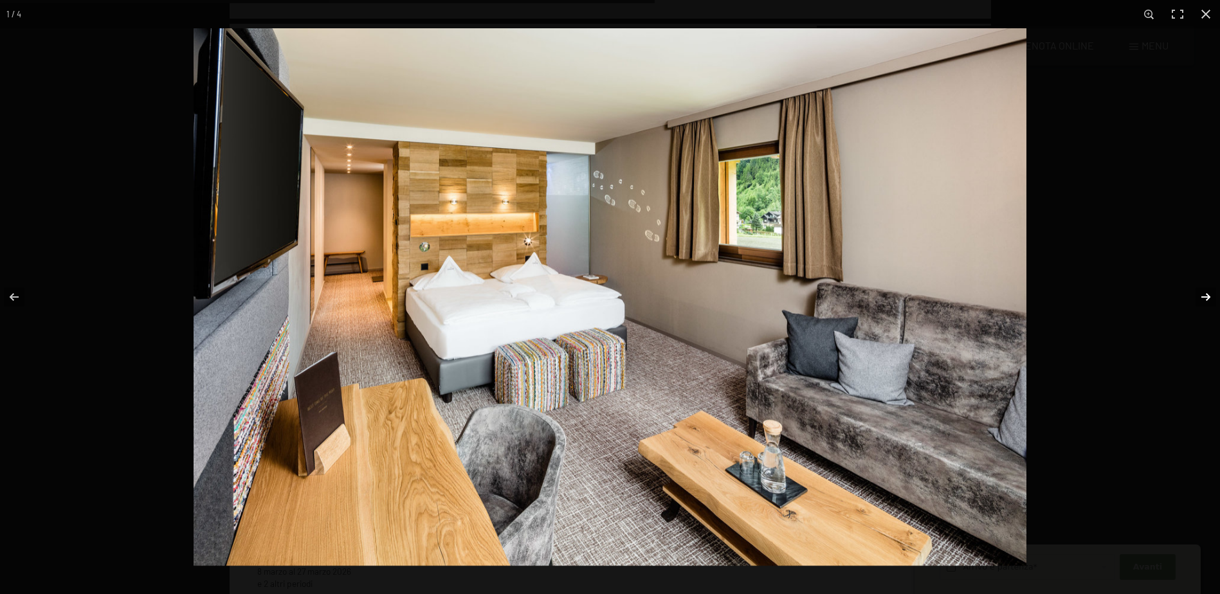
click at [1210, 297] on button "button" at bounding box center [1197, 297] width 45 height 64
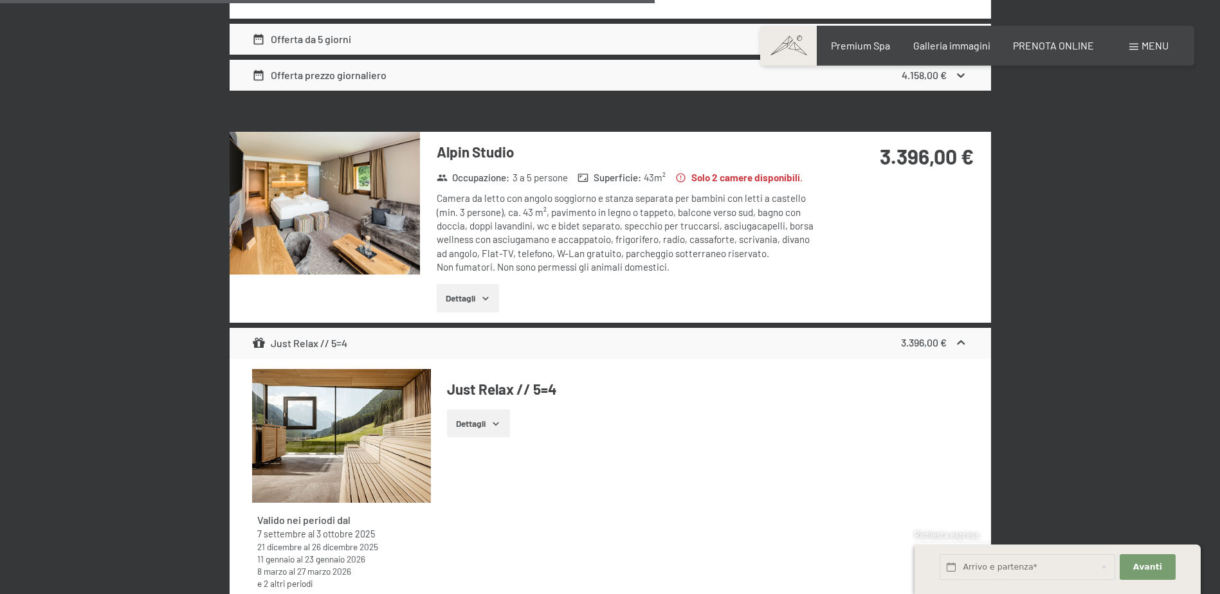
click at [0, 0] on button "button" at bounding box center [0, 0] width 0 height 0
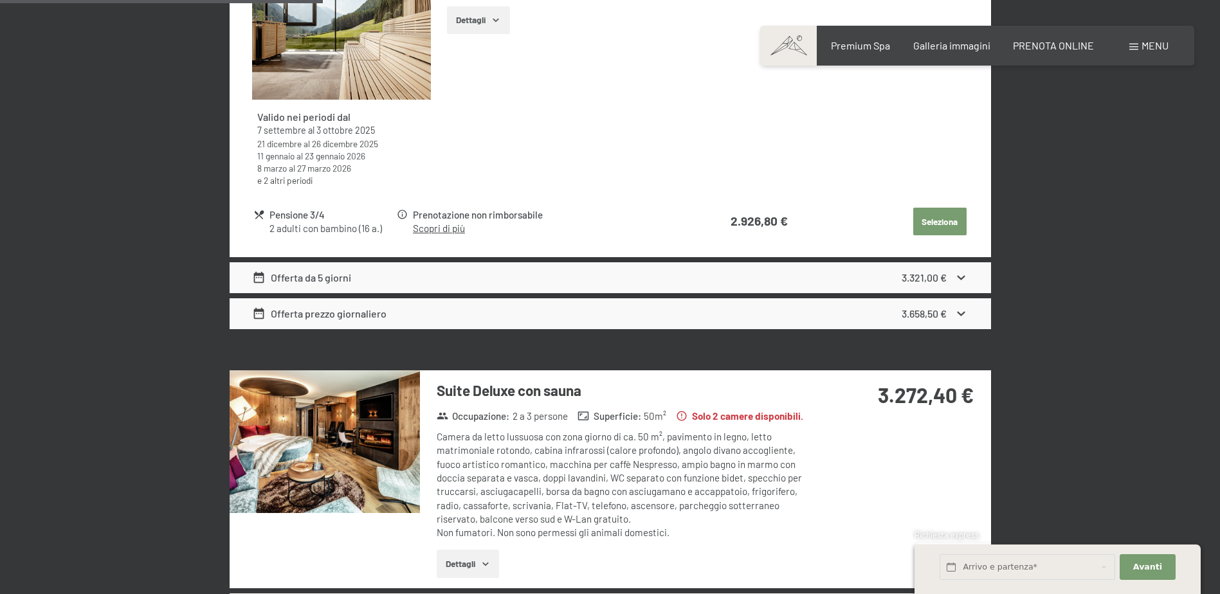
scroll to position [1475, 0]
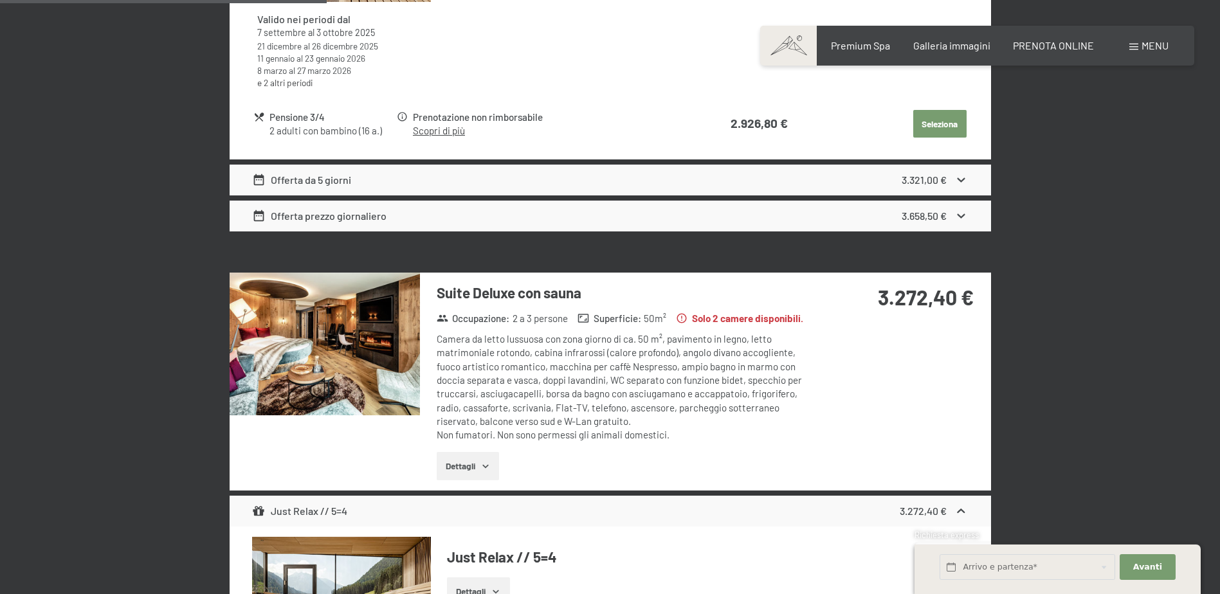
click at [383, 310] on img at bounding box center [325, 344] width 190 height 143
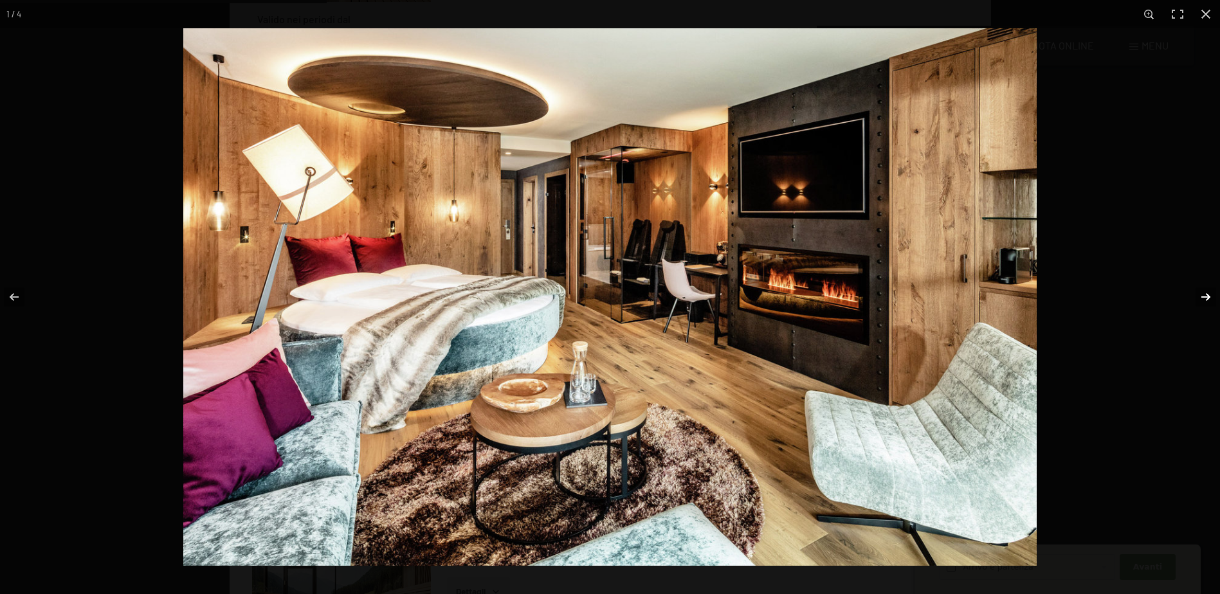
click at [1203, 292] on button "button" at bounding box center [1197, 297] width 45 height 64
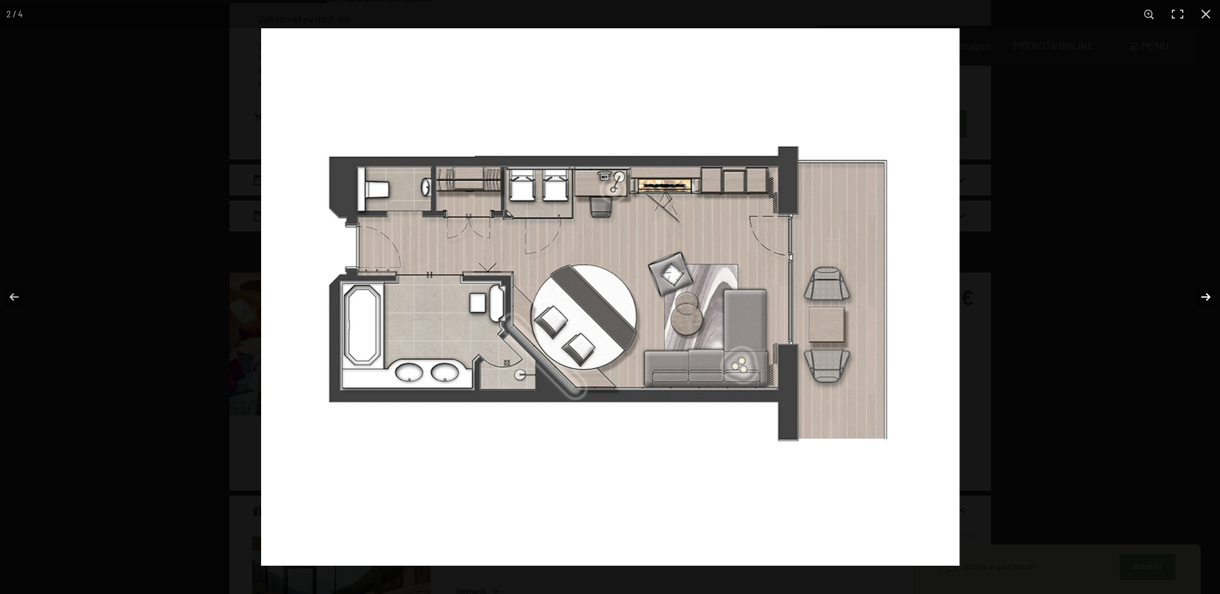
click at [1204, 293] on button "button" at bounding box center [1197, 297] width 45 height 64
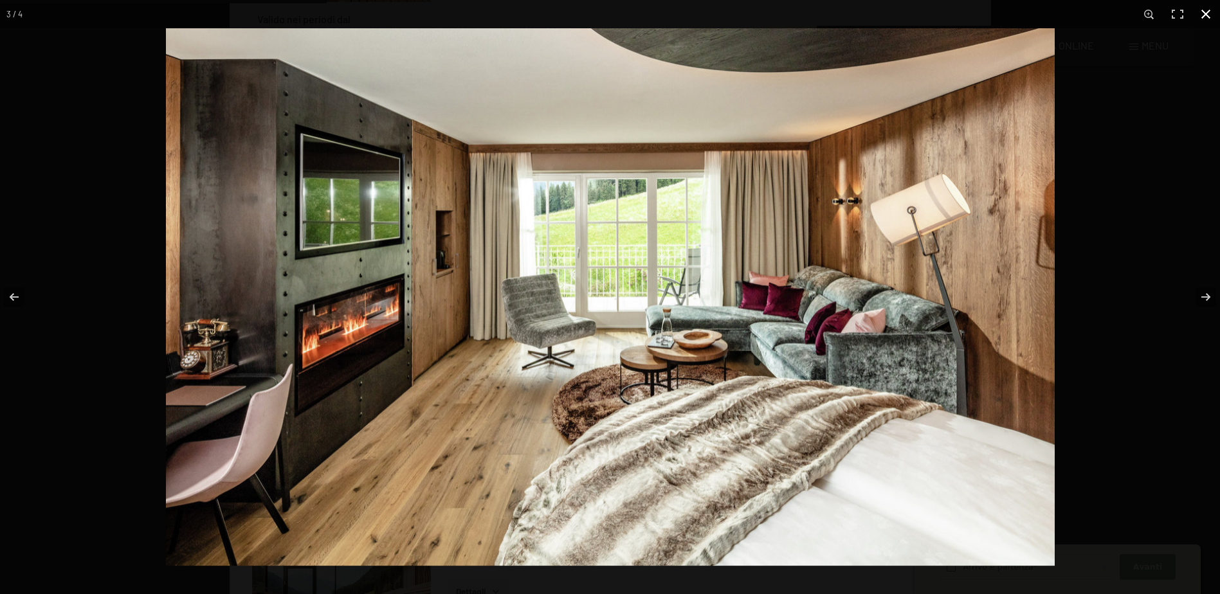
click at [1210, 12] on button "button" at bounding box center [1206, 14] width 28 height 28
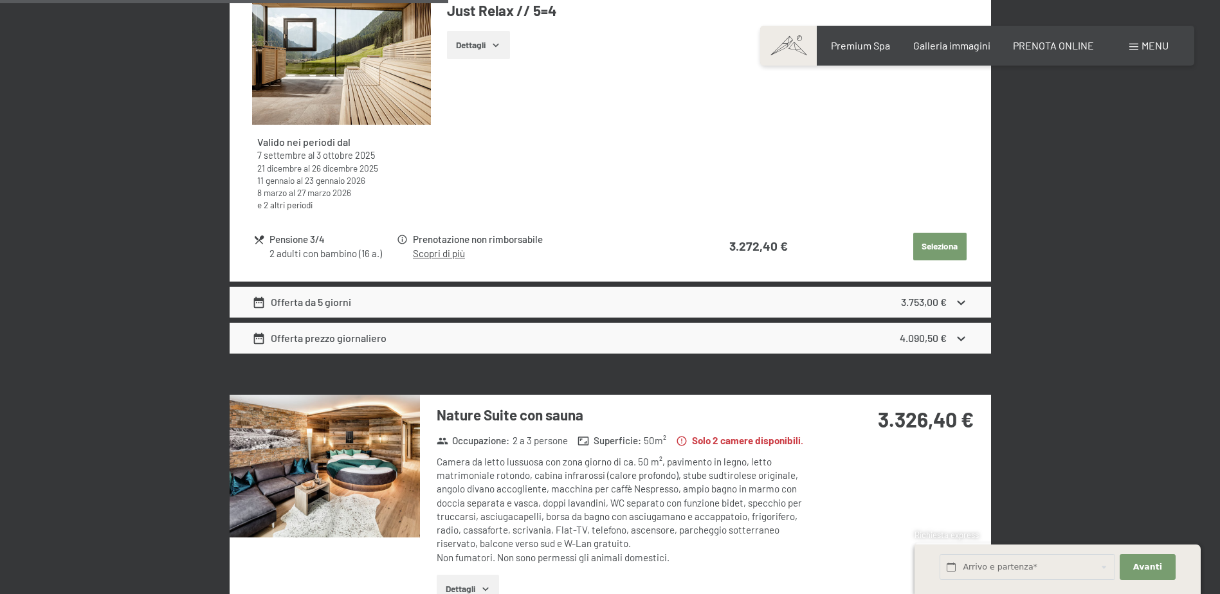
scroll to position [2118, 0]
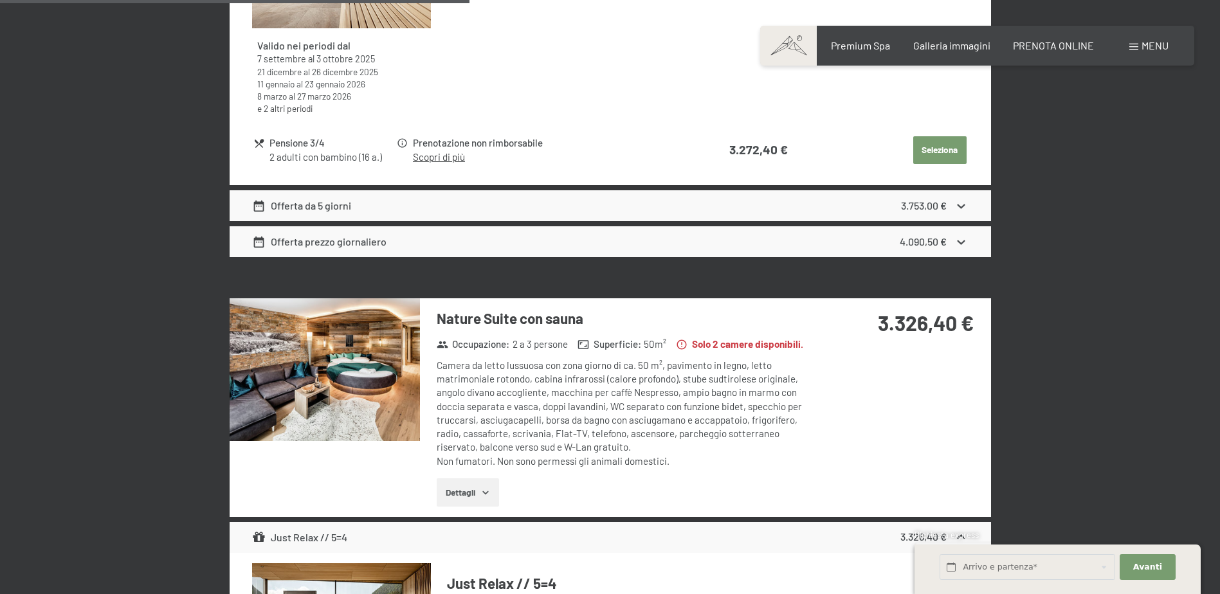
click at [401, 364] on img at bounding box center [325, 369] width 190 height 143
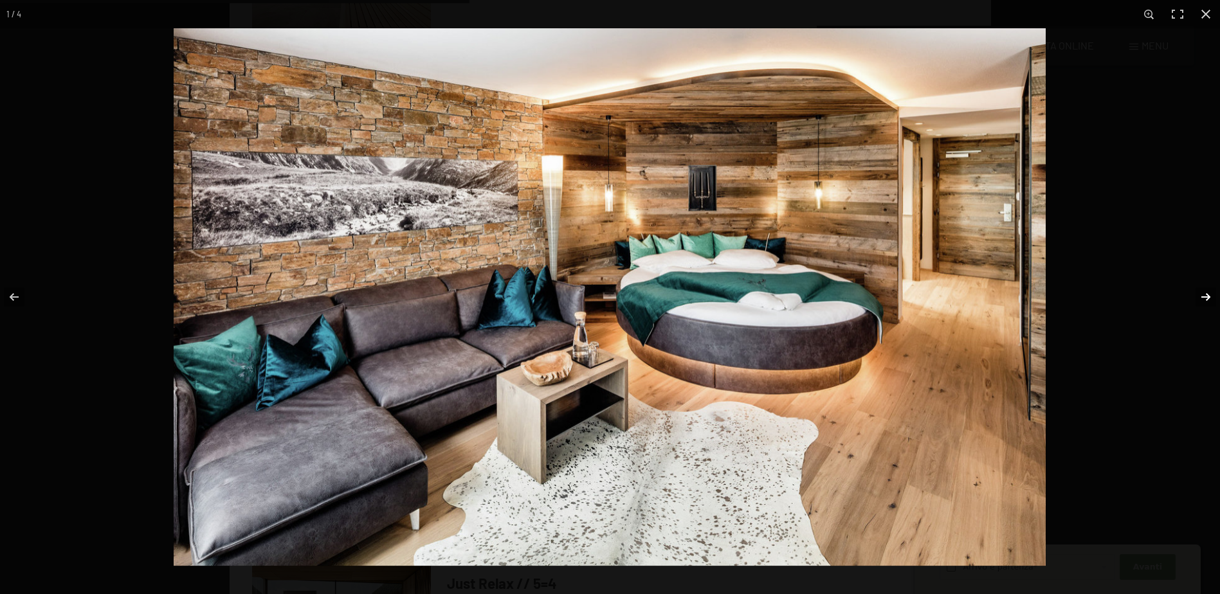
click at [1203, 297] on button "button" at bounding box center [1197, 297] width 45 height 64
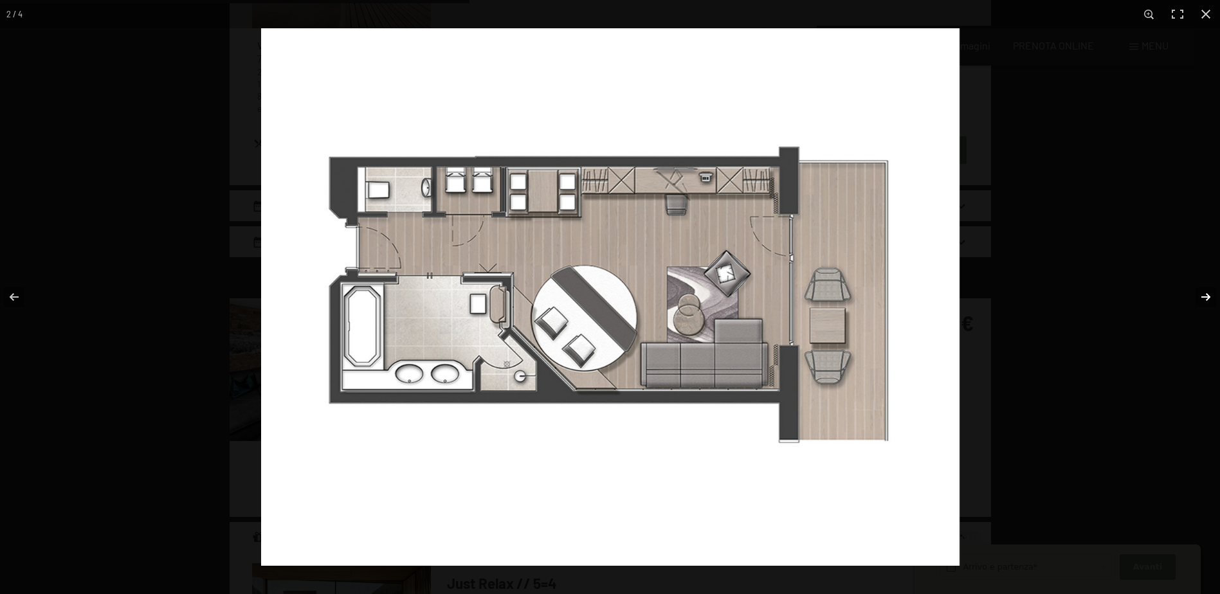
click at [1203, 297] on button "button" at bounding box center [1197, 297] width 45 height 64
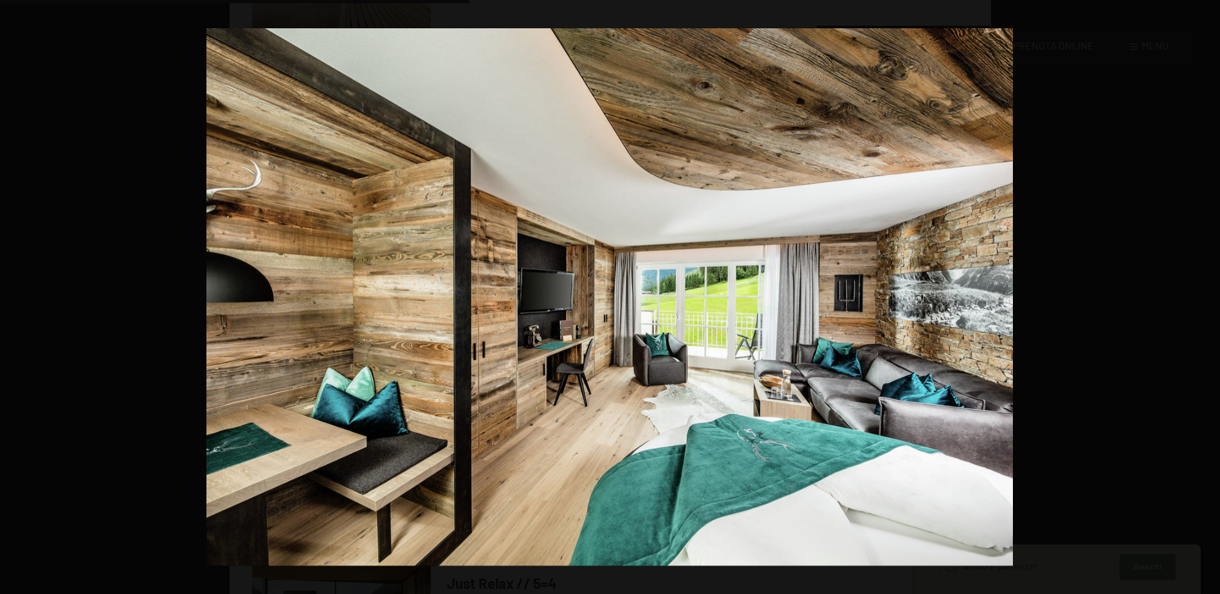
click at [1203, 297] on button "button" at bounding box center [1197, 297] width 45 height 64
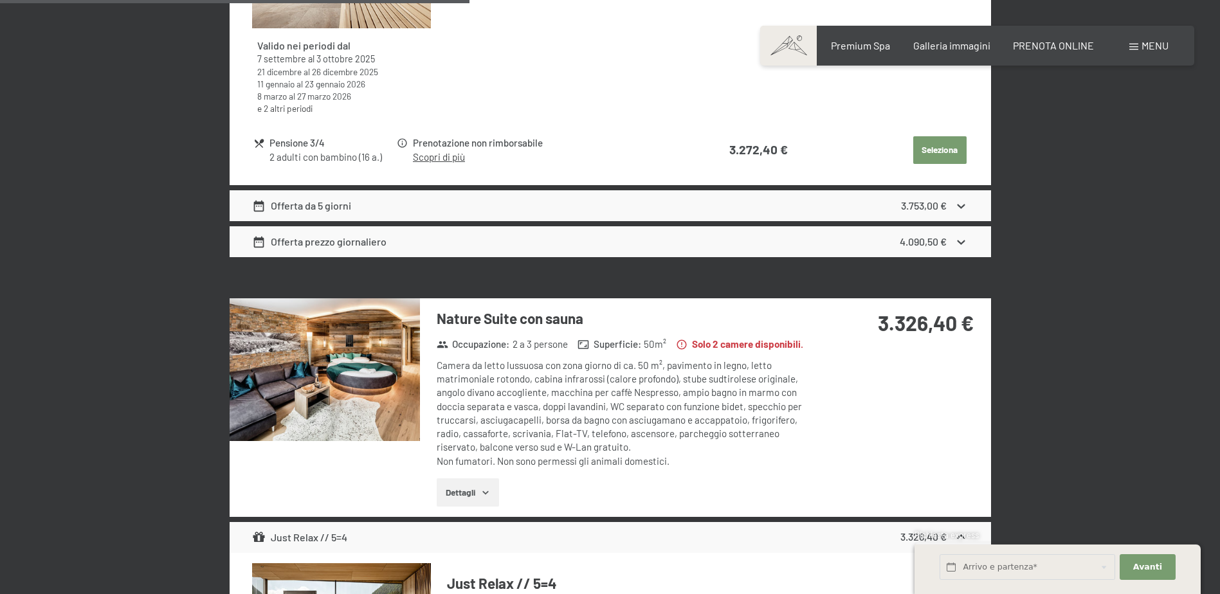
click at [0, 0] on button "button" at bounding box center [0, 0] width 0 height 0
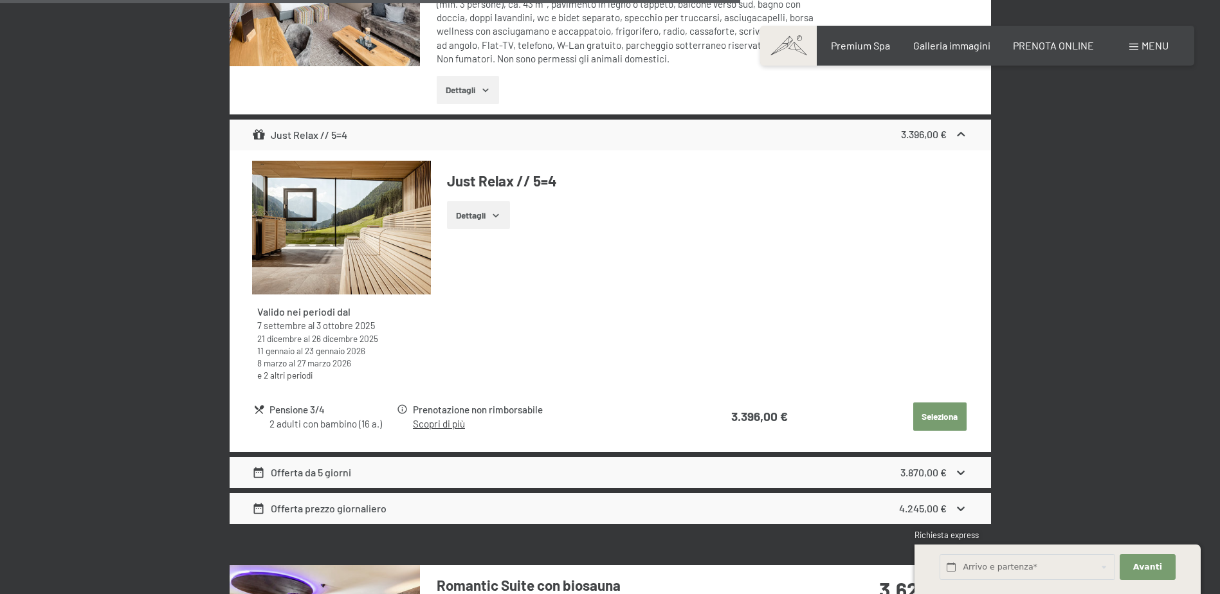
scroll to position [3340, 0]
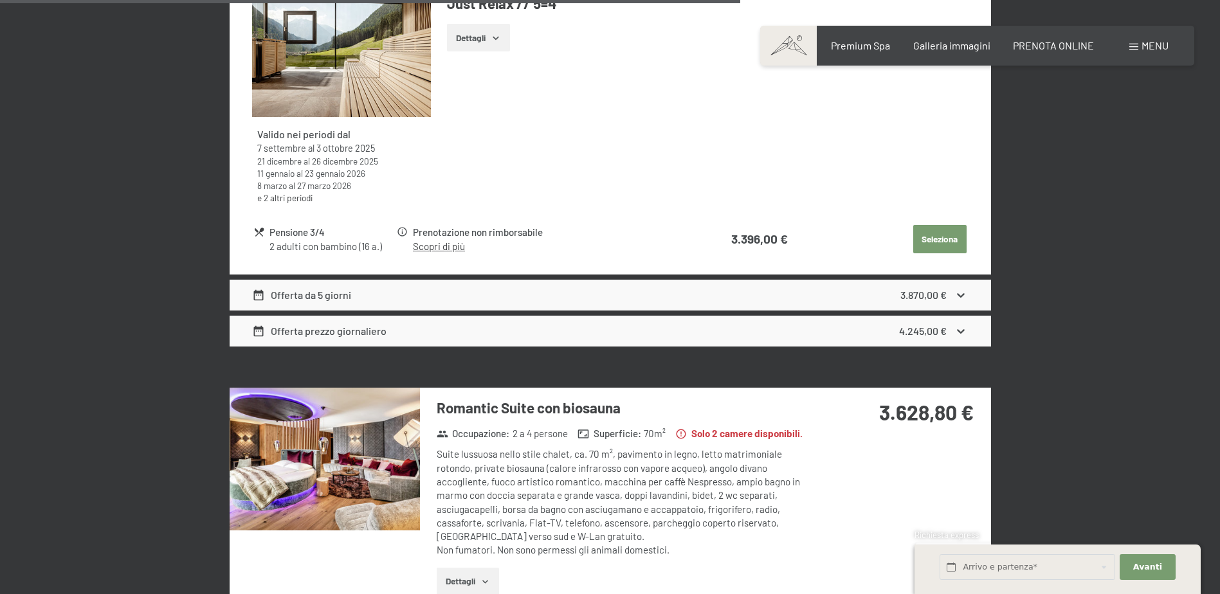
click at [370, 497] on img at bounding box center [325, 459] width 190 height 143
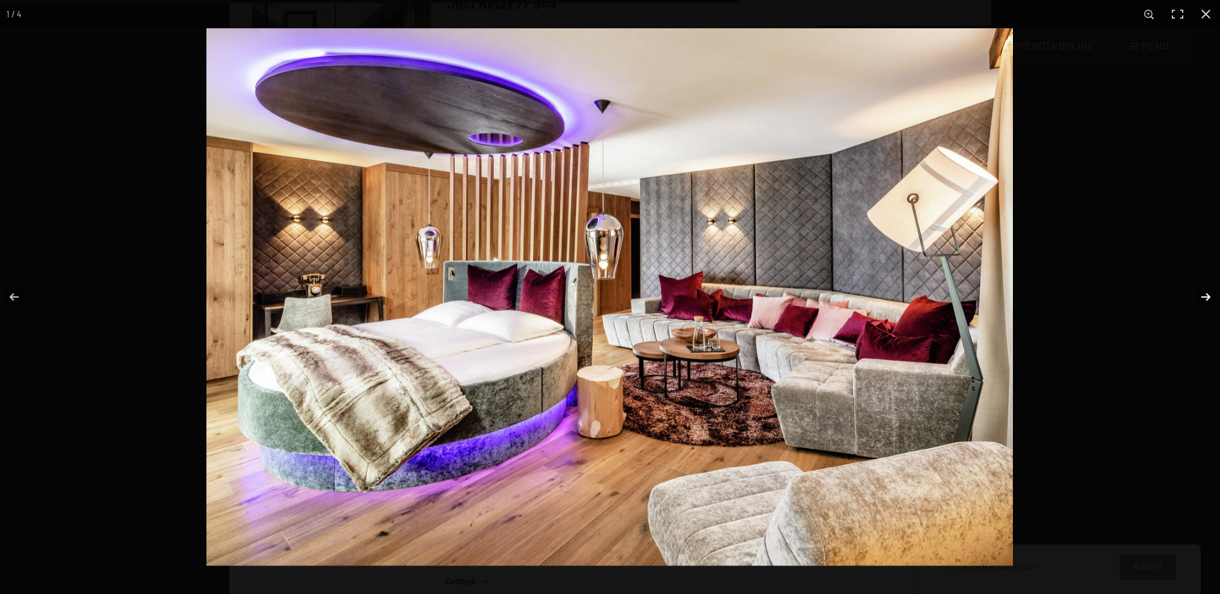
click at [1203, 295] on button "button" at bounding box center [1197, 297] width 45 height 64
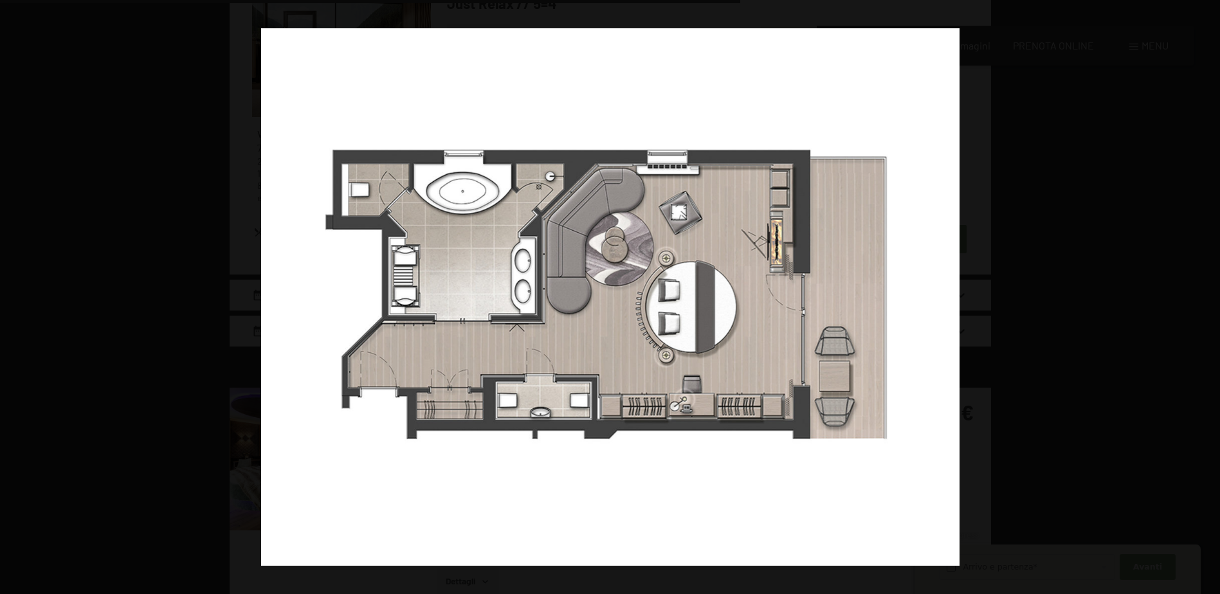
click at [1204, 295] on button "button" at bounding box center [1197, 297] width 45 height 64
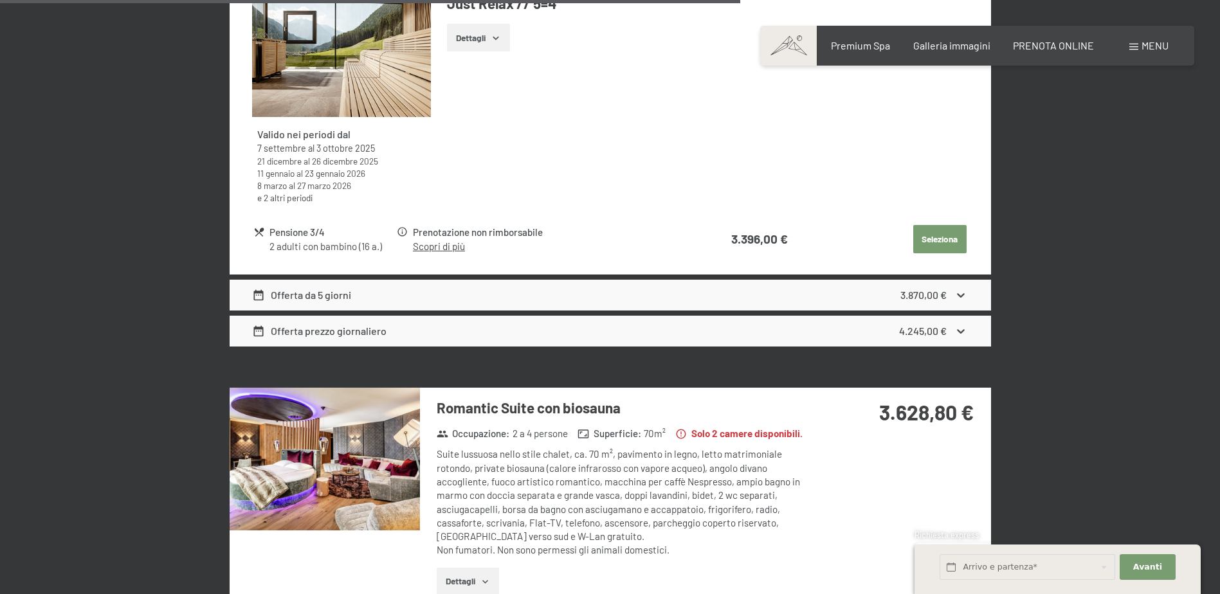
click at [0, 0] on button "button" at bounding box center [0, 0] width 0 height 0
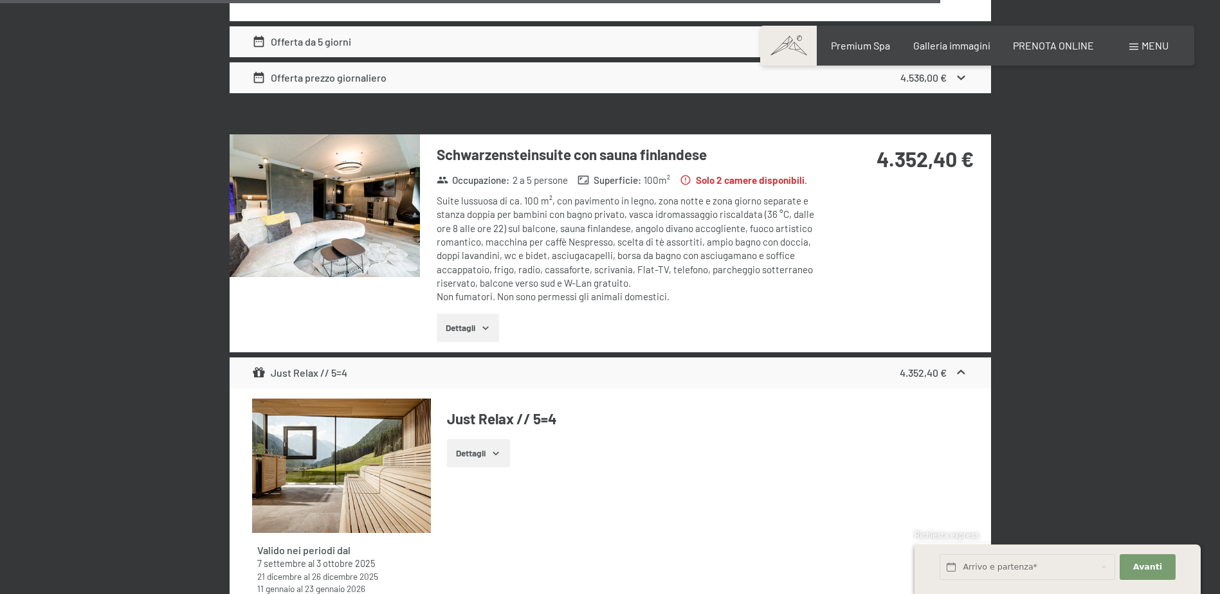
scroll to position [4241, 0]
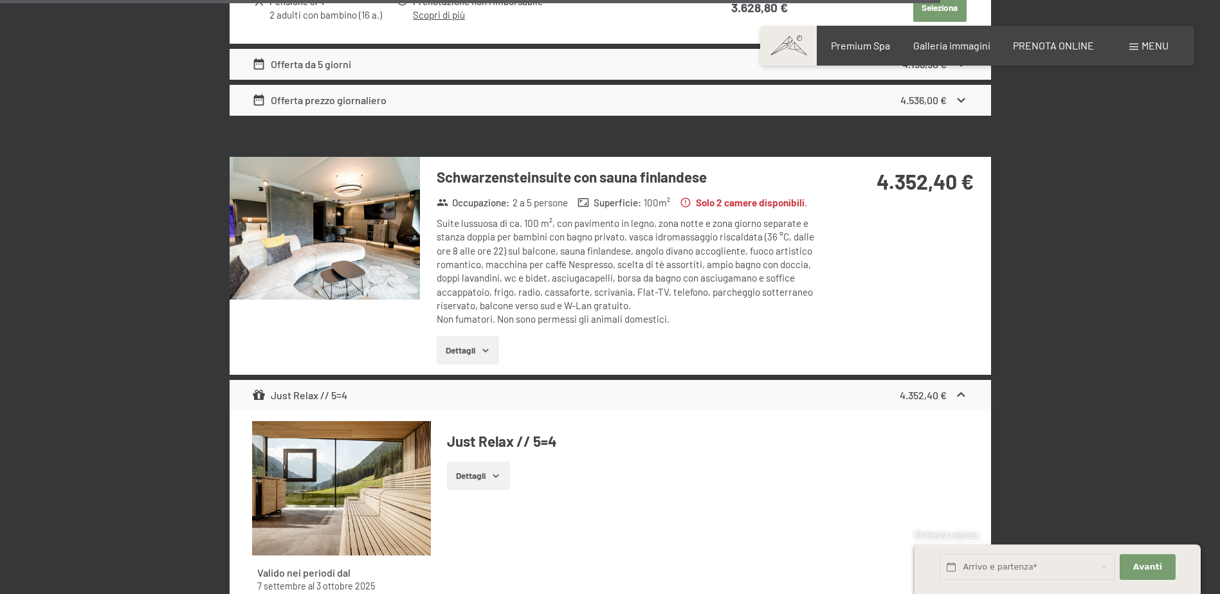
click at [358, 233] on img at bounding box center [325, 228] width 190 height 143
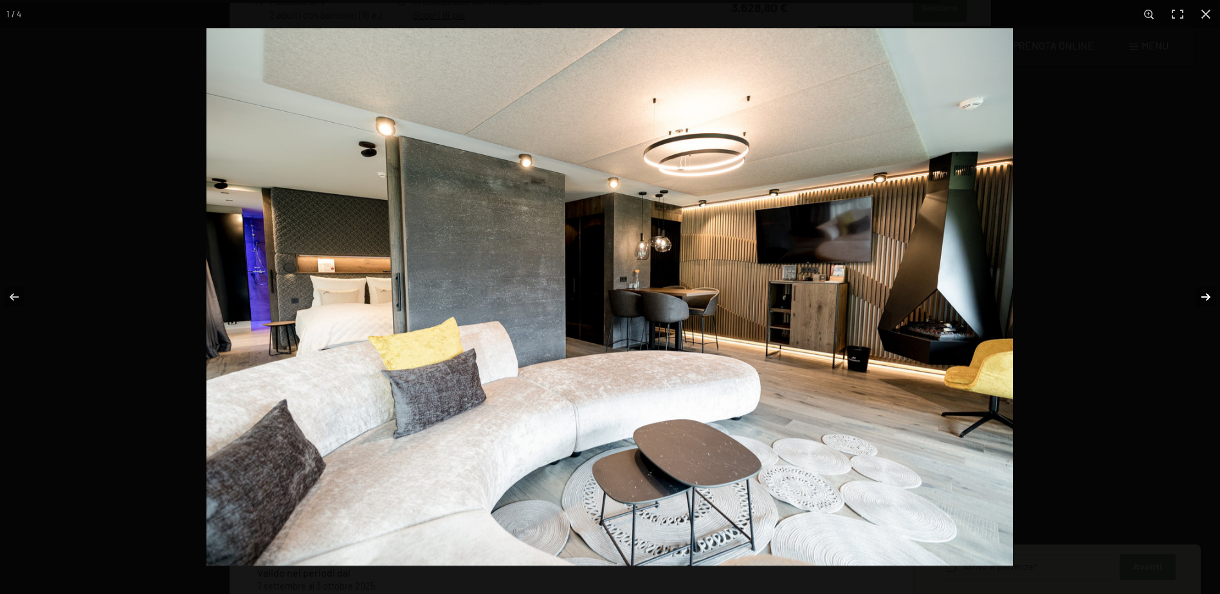
click at [1207, 294] on button "button" at bounding box center [1197, 297] width 45 height 64
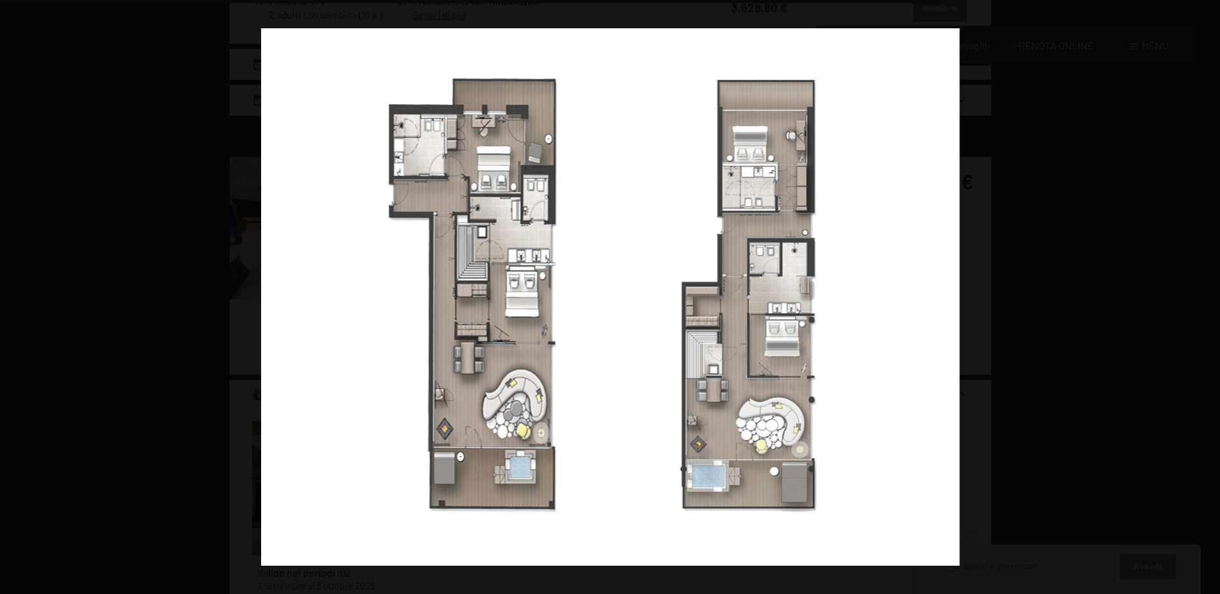
click at [1207, 294] on button "button" at bounding box center [1197, 297] width 45 height 64
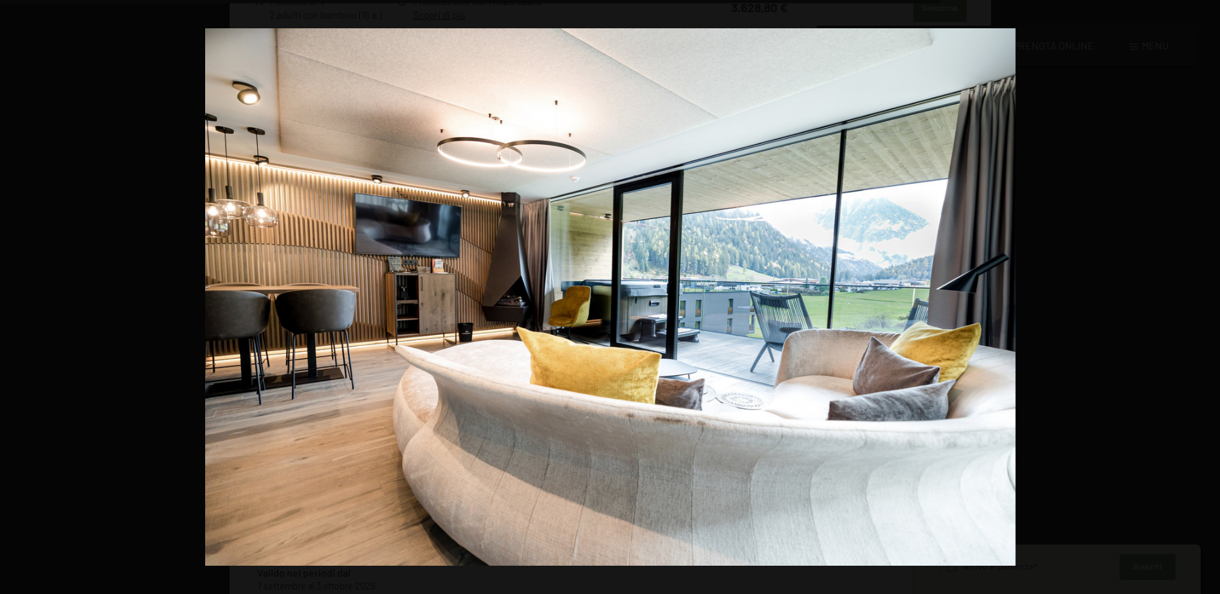
click at [1207, 294] on button "button" at bounding box center [1197, 297] width 45 height 64
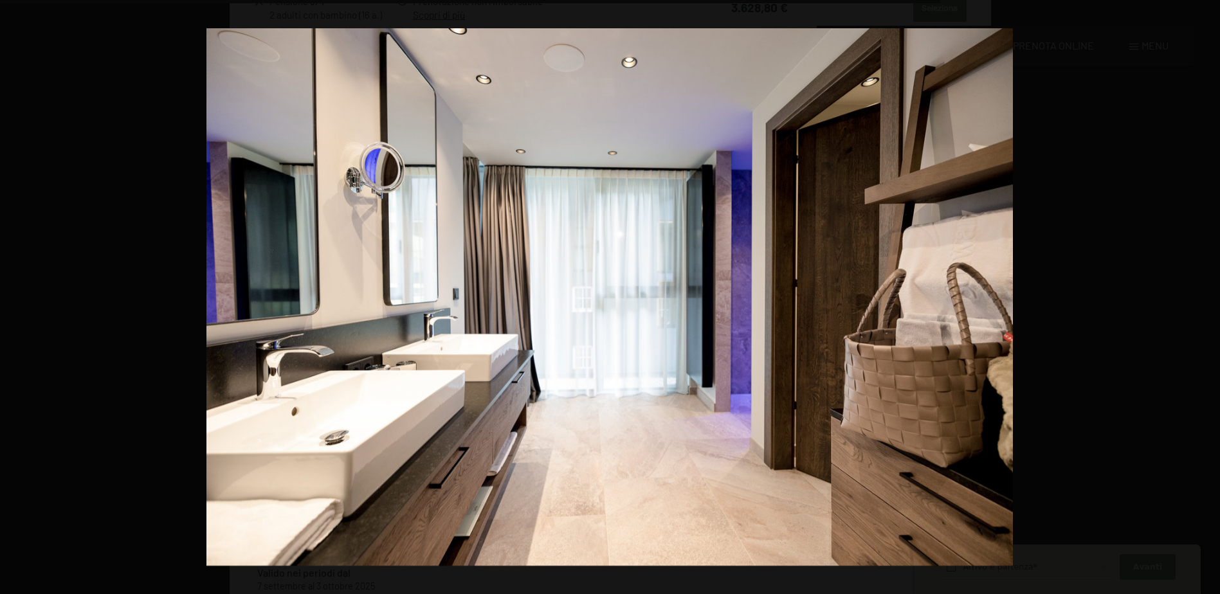
click at [1207, 294] on button "button" at bounding box center [1197, 297] width 45 height 64
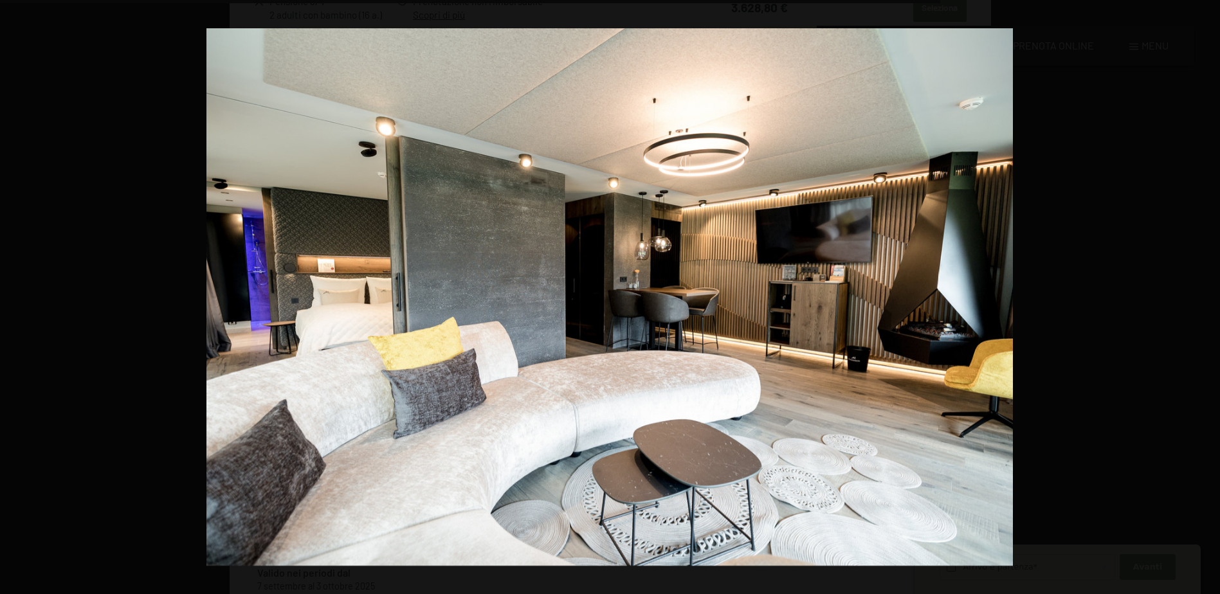
click at [1207, 294] on button "button" at bounding box center [1197, 297] width 45 height 64
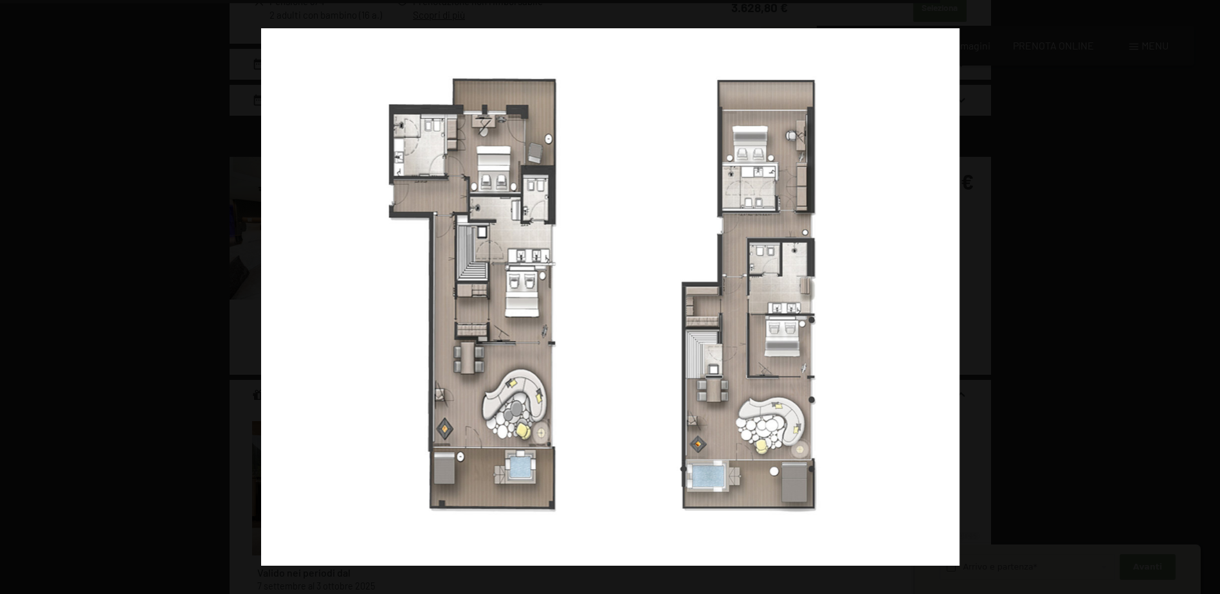
click at [1207, 294] on button "button" at bounding box center [1197, 297] width 45 height 64
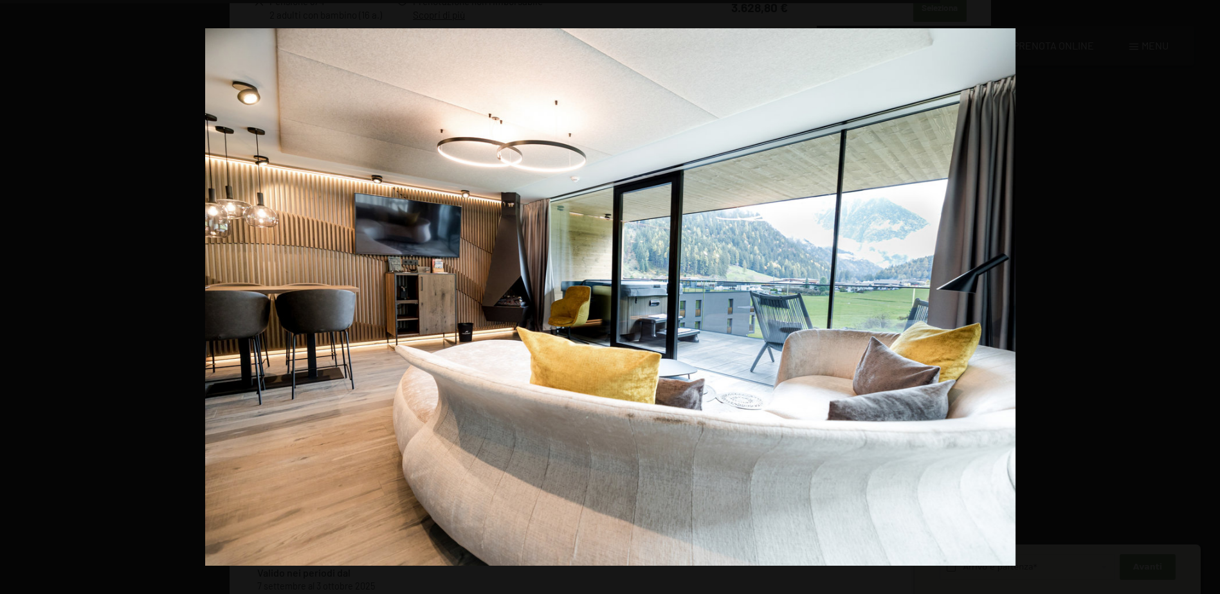
click at [1207, 294] on button "button" at bounding box center [1197, 297] width 45 height 64
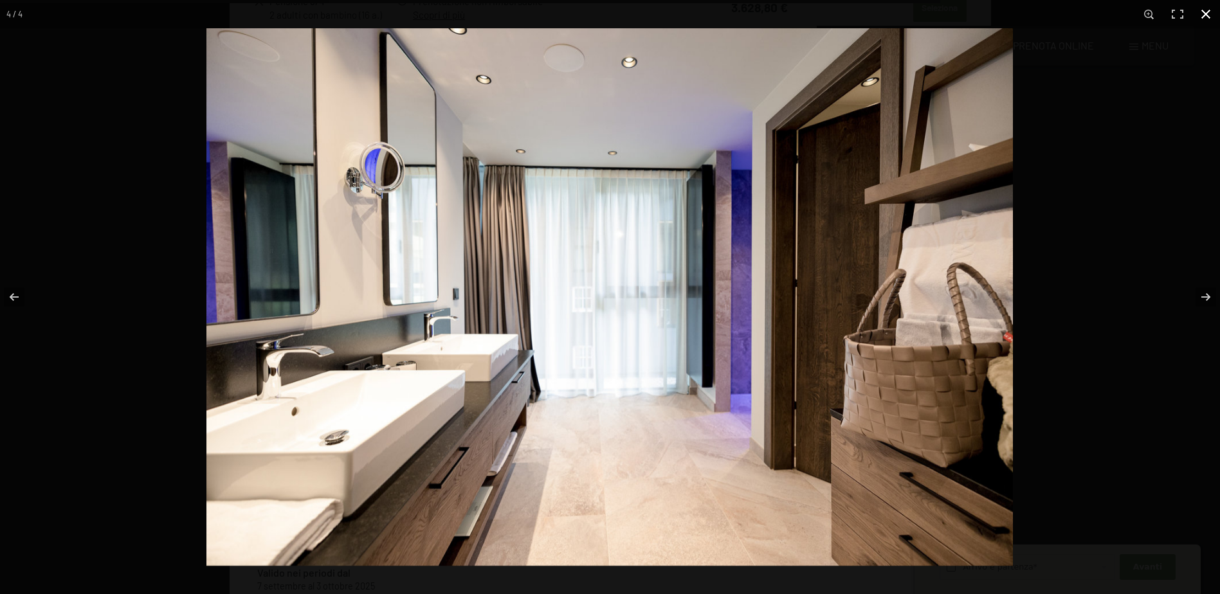
click at [1206, 15] on button "button" at bounding box center [1206, 14] width 28 height 28
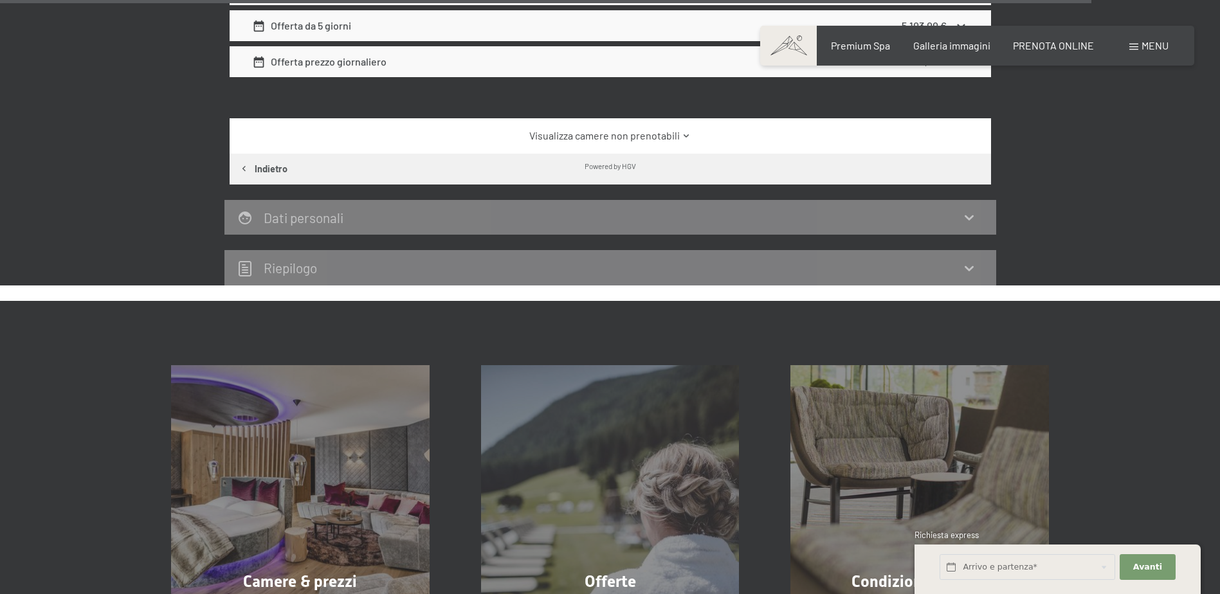
scroll to position [5270, 0]
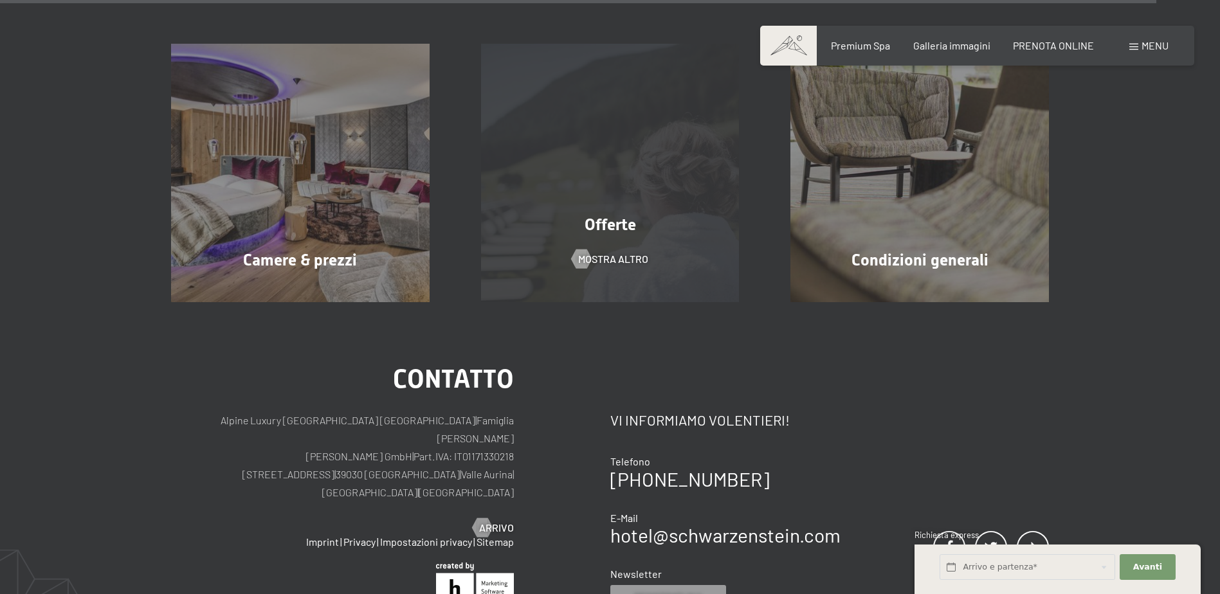
click at [601, 215] on span "Offerte" at bounding box center [610, 224] width 51 height 19
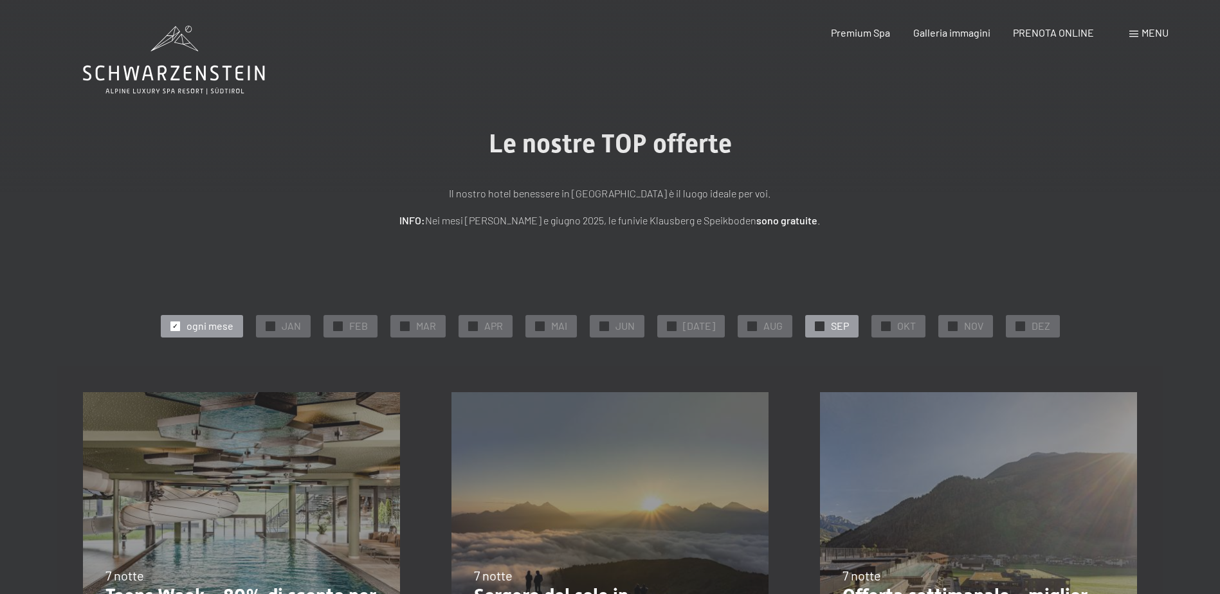
click at [842, 333] on div "✓ SEP" at bounding box center [831, 326] width 53 height 22
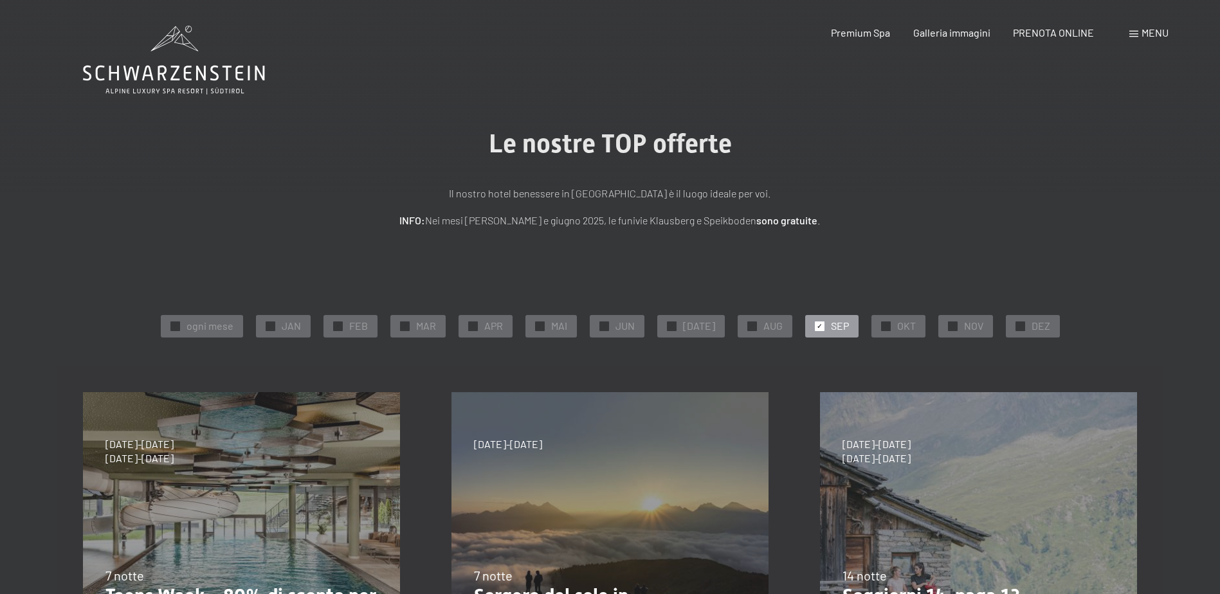
click at [122, 213] on div "Le nostre TOP offerte Il nostro hotel benessere in Alto Adige è il luogo ideale…" at bounding box center [610, 179] width 1220 height 100
click at [836, 35] on span "Premium Spa" at bounding box center [860, 30] width 59 height 12
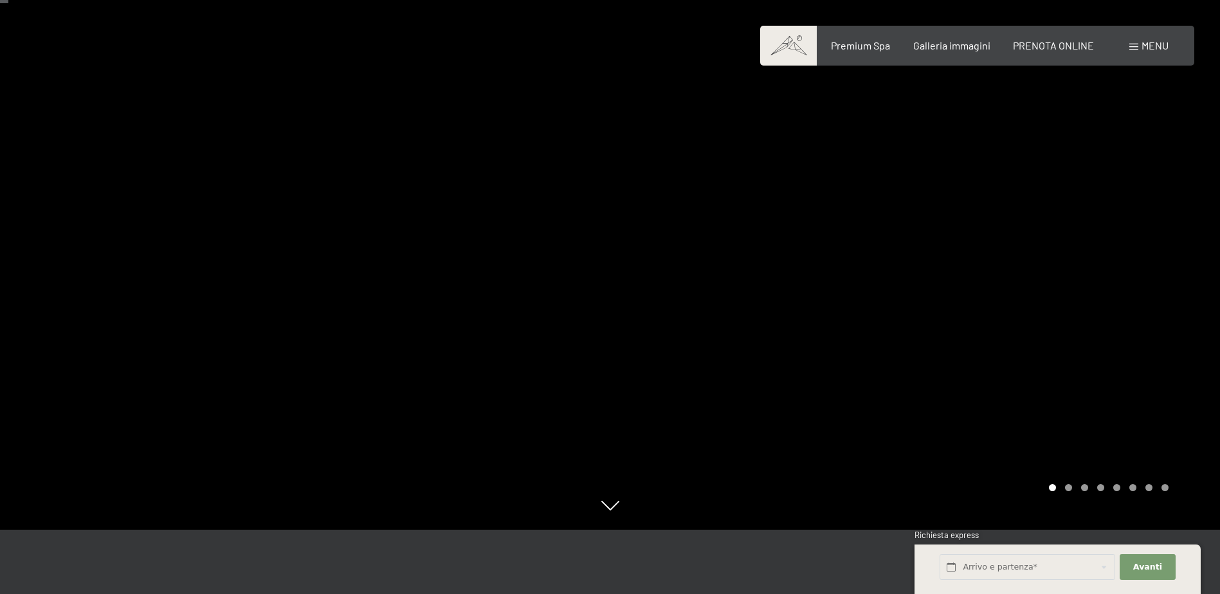
scroll to position [64, 0]
